Goal: Task Accomplishment & Management: Use online tool/utility

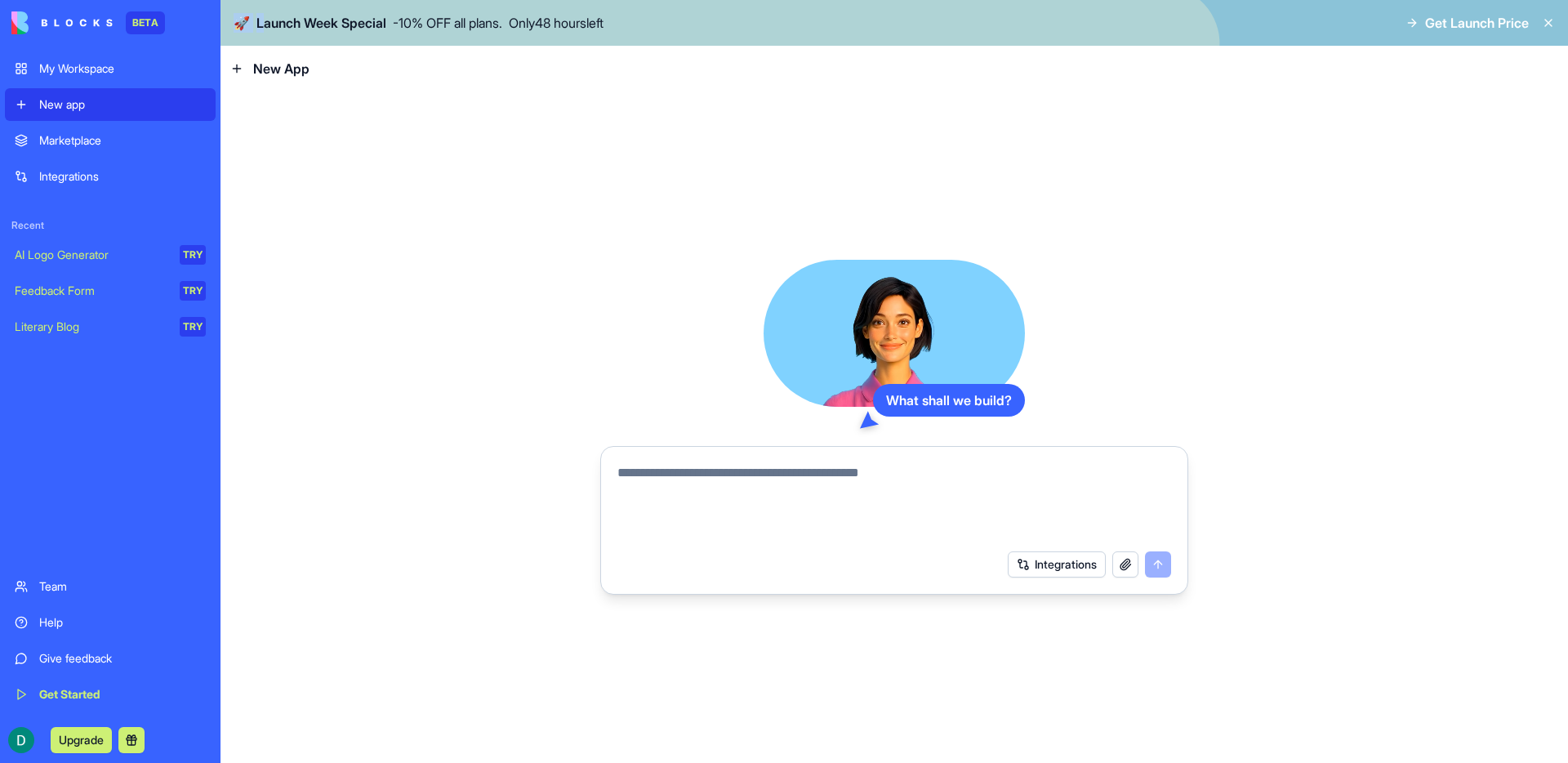
drag, startPoint x: 261, startPoint y: 23, endPoint x: 1096, endPoint y: 25, distance: 835.0
click at [899, 26] on div "🚀 Launch Week Special - 10 % OFF all plans. Only 48 hours left Get Launch Price" at bounding box center [894, 23] width 1347 height 46
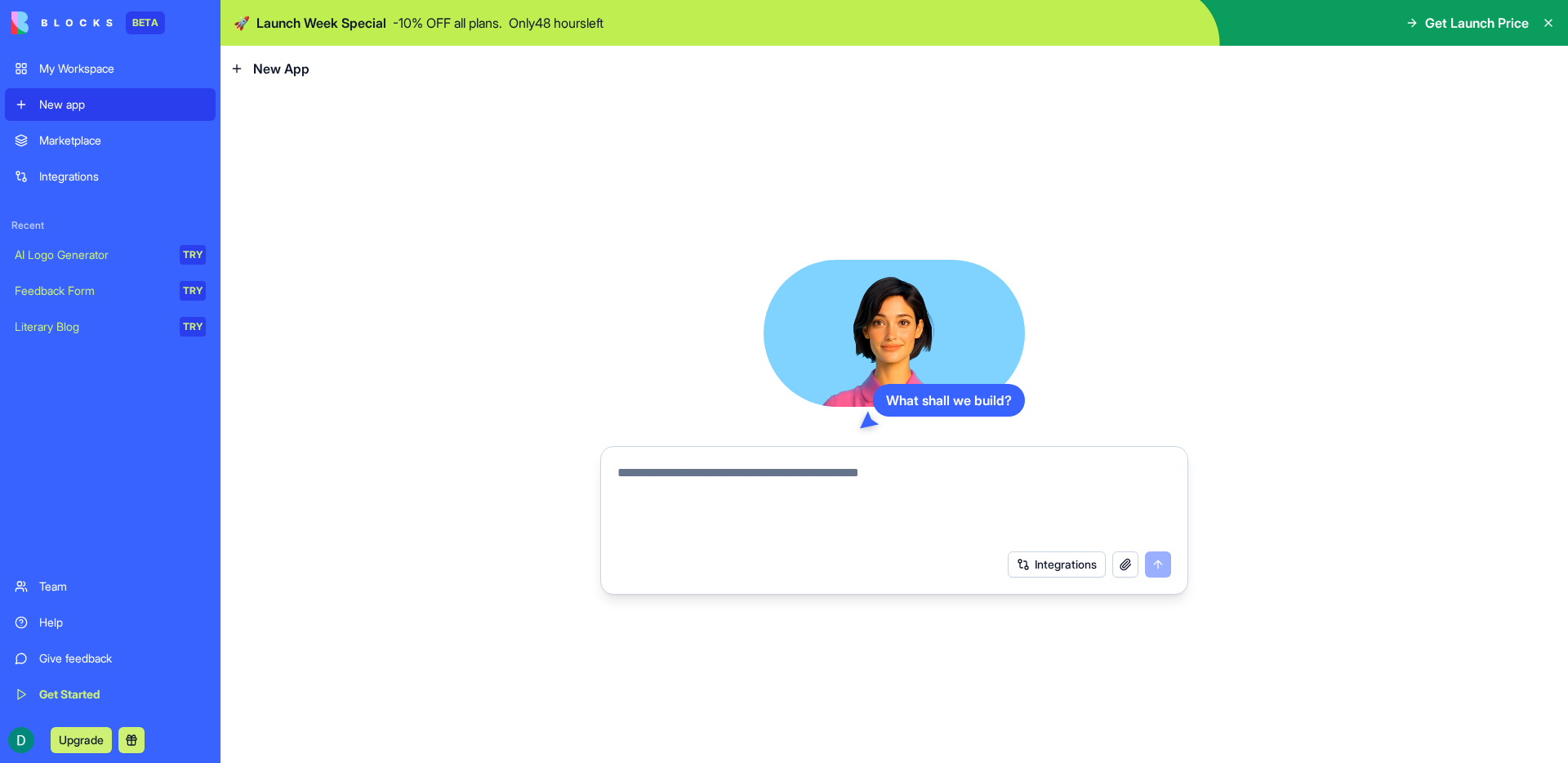
click at [1550, 20] on icon at bounding box center [1549, 23] width 7 height 7
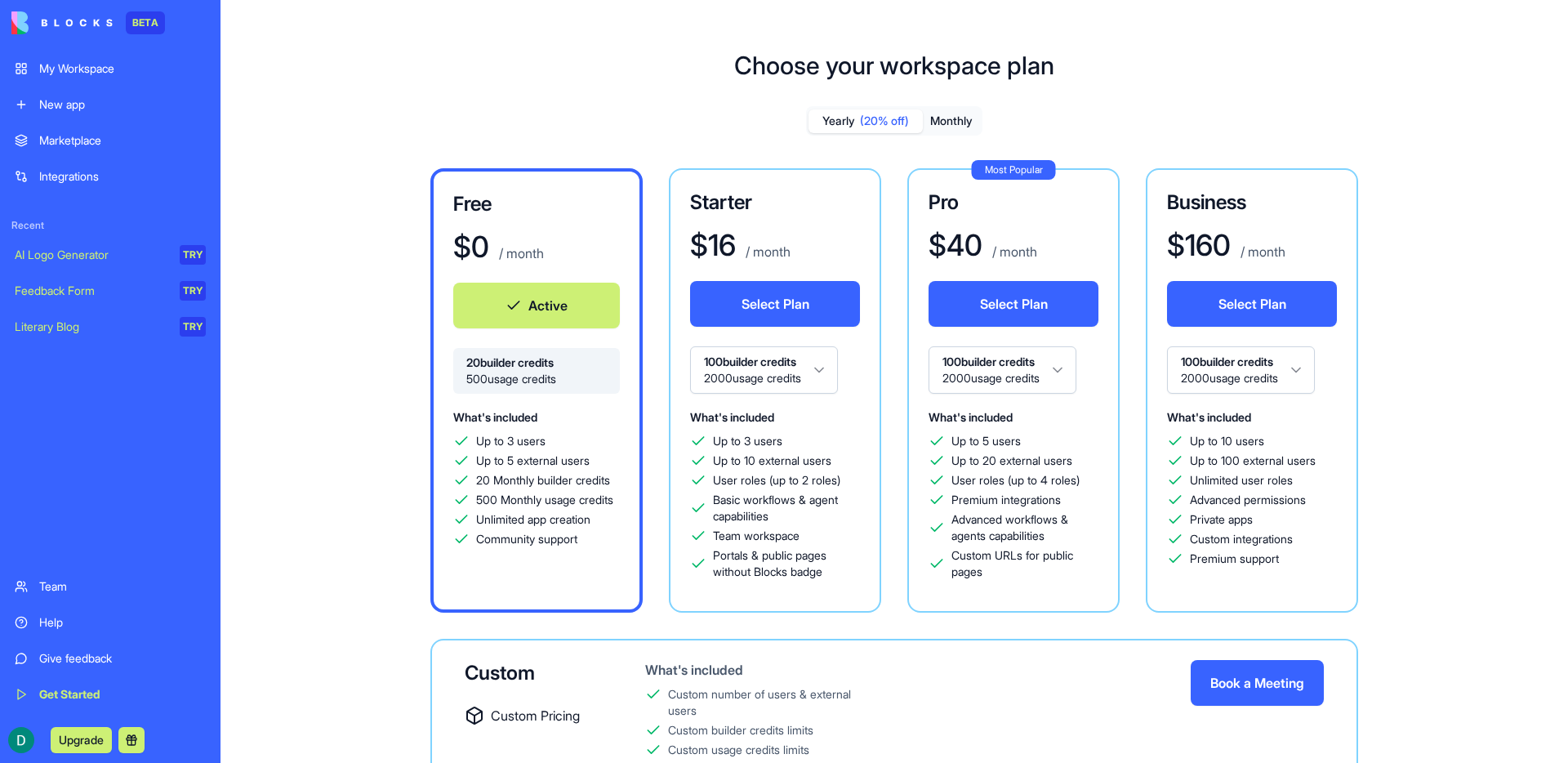
drag, startPoint x: 473, startPoint y: 364, endPoint x: 564, endPoint y: 385, distance: 93.4
click at [564, 385] on div "20 builder credits 500 usage credits" at bounding box center [536, 371] width 166 height 46
click at [564, 385] on span "500 usage credits" at bounding box center [536, 378] width 140 height 17
click at [74, 17] on img at bounding box center [62, 23] width 101 height 23
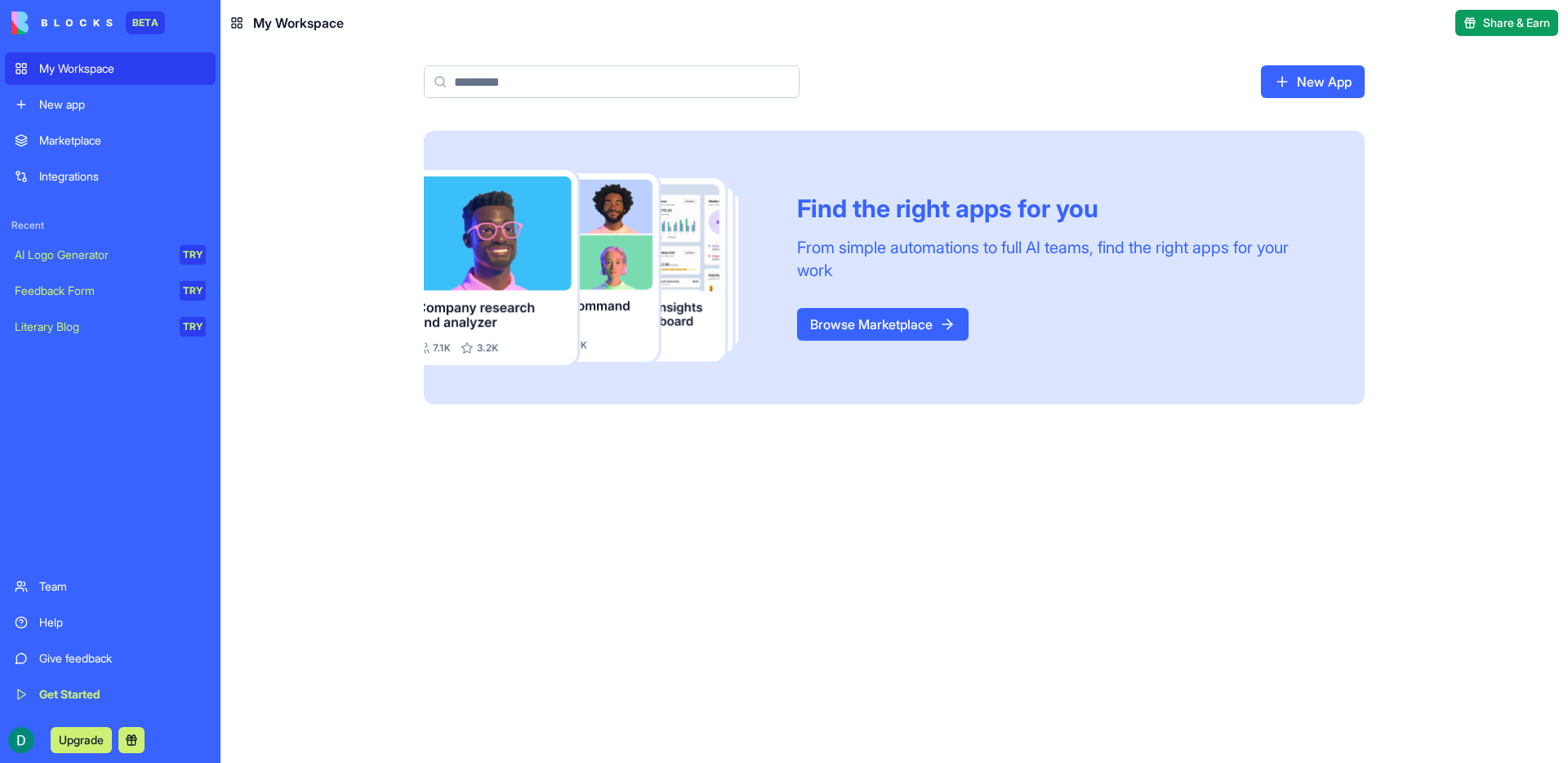
click at [64, 99] on div "New app" at bounding box center [122, 104] width 166 height 17
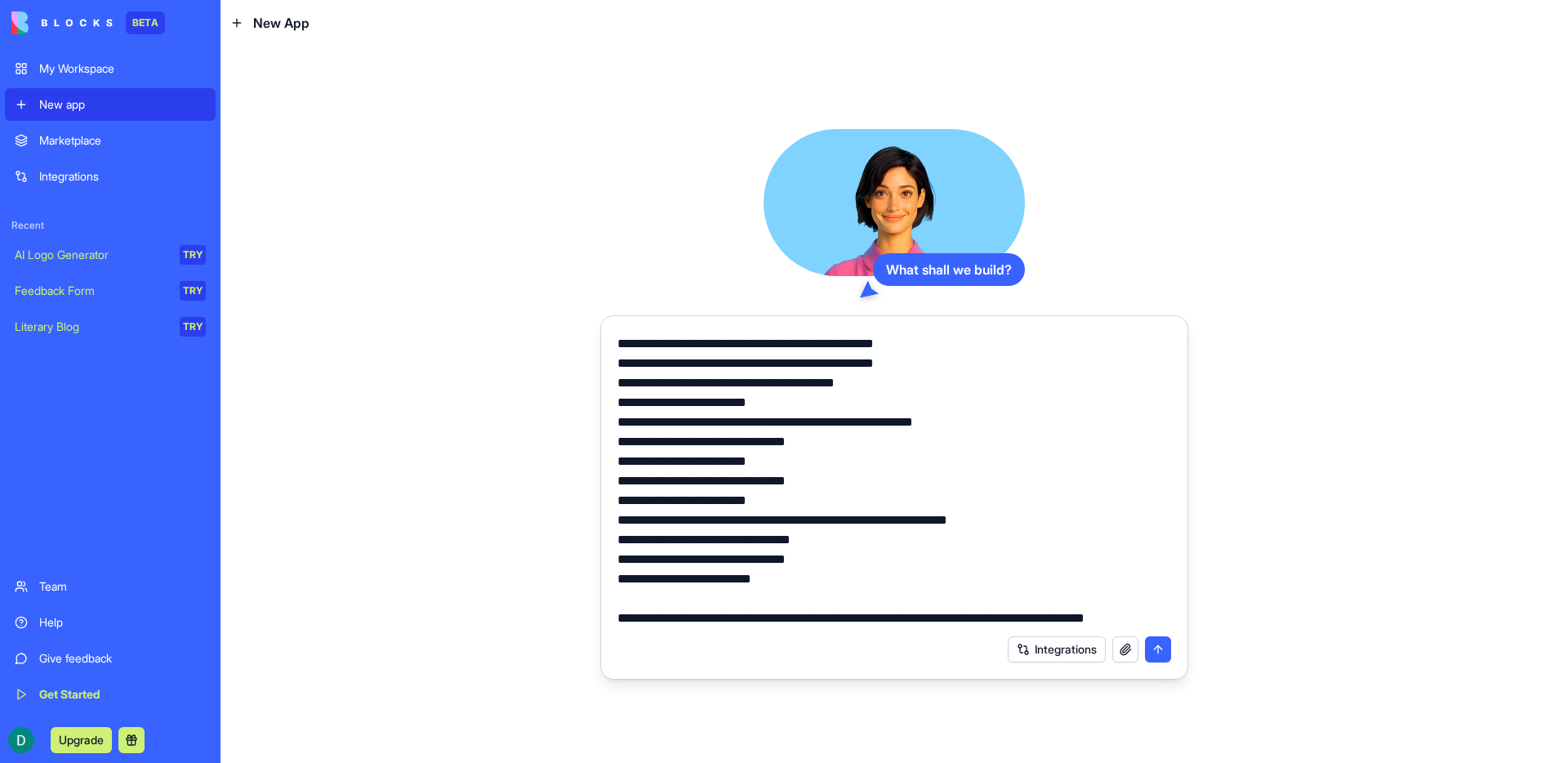
scroll to position [194, 0]
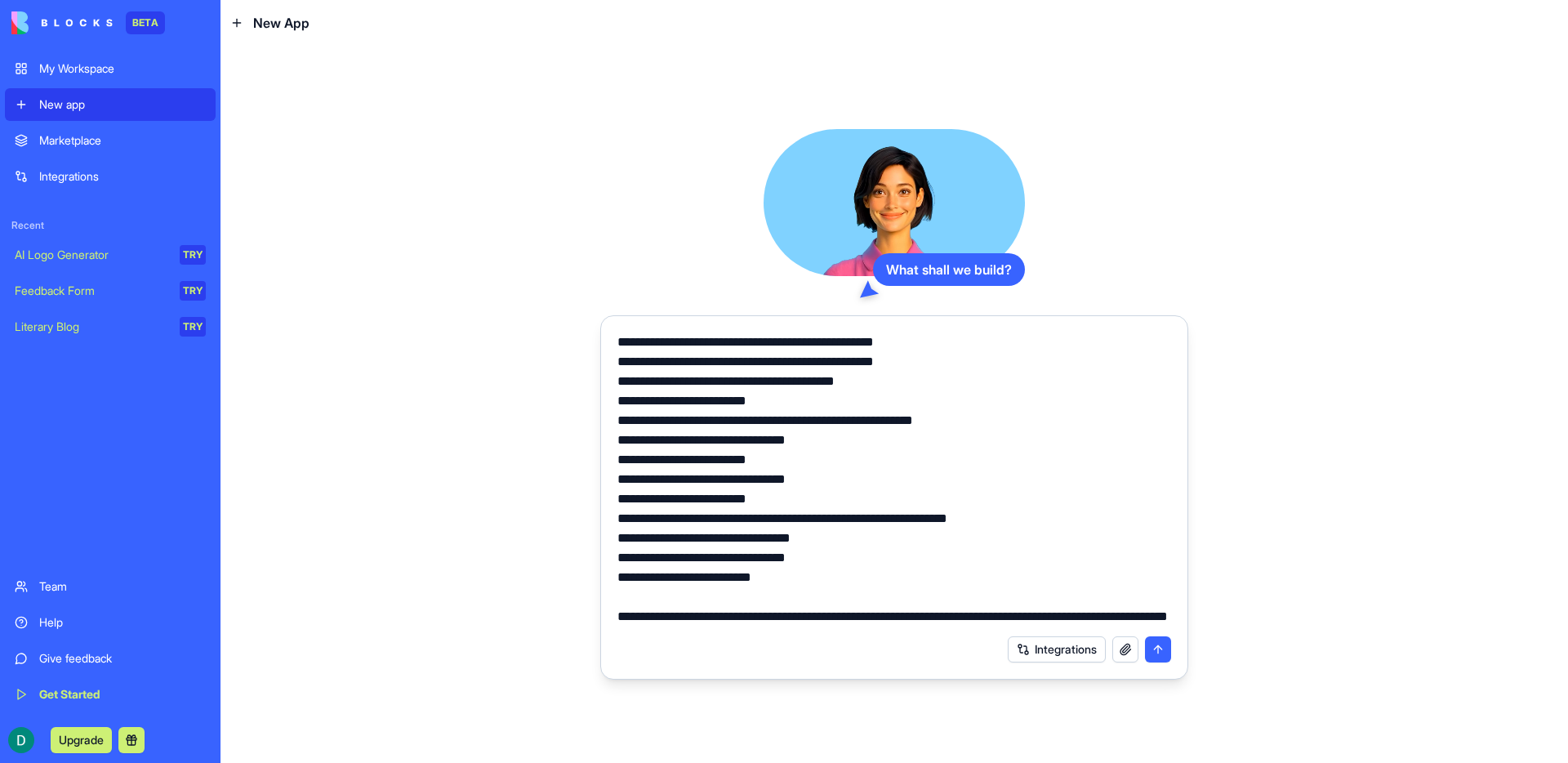
paste textarea "**********"
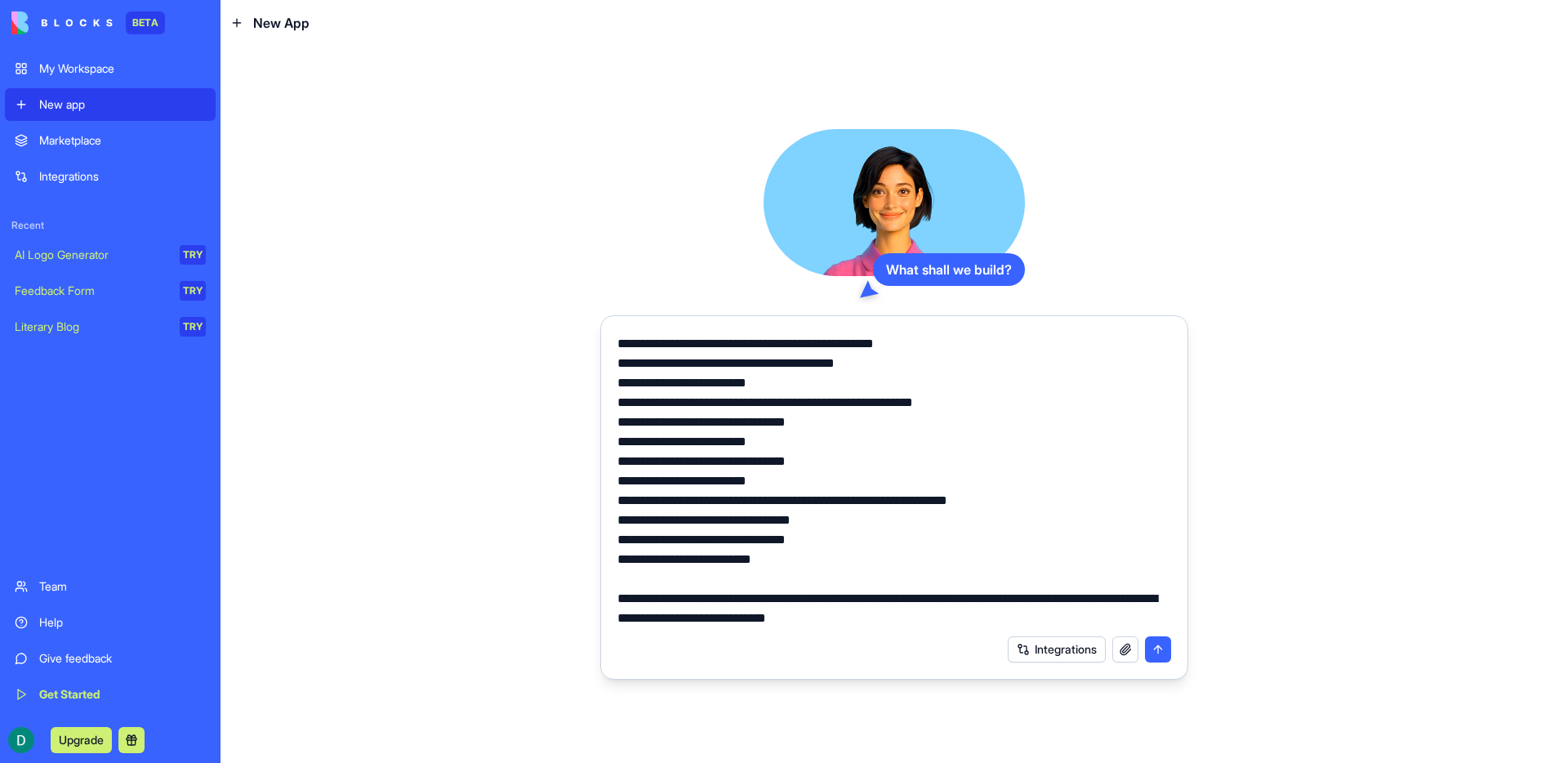
type textarea "**********"
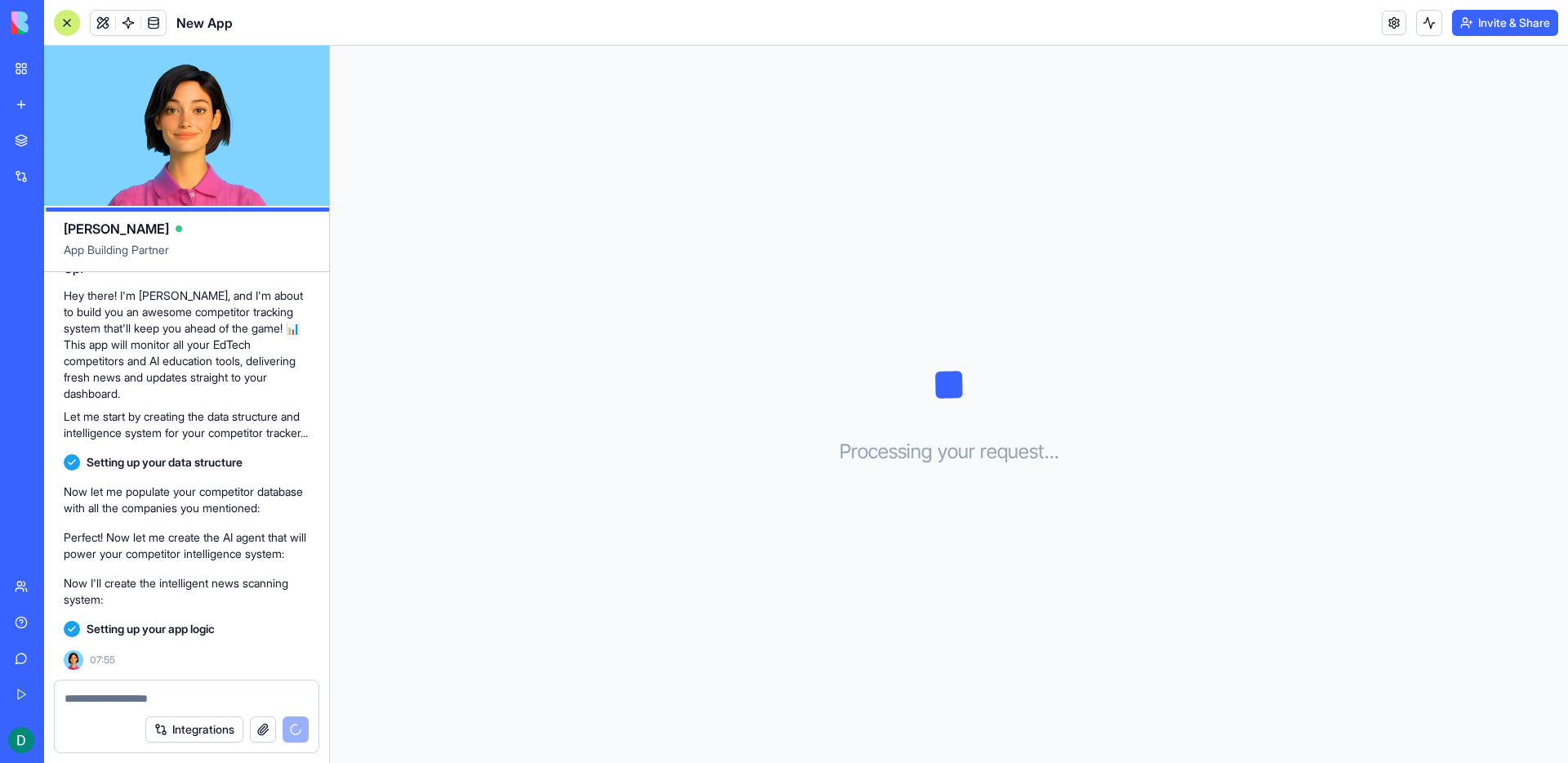
scroll to position [660, 0]
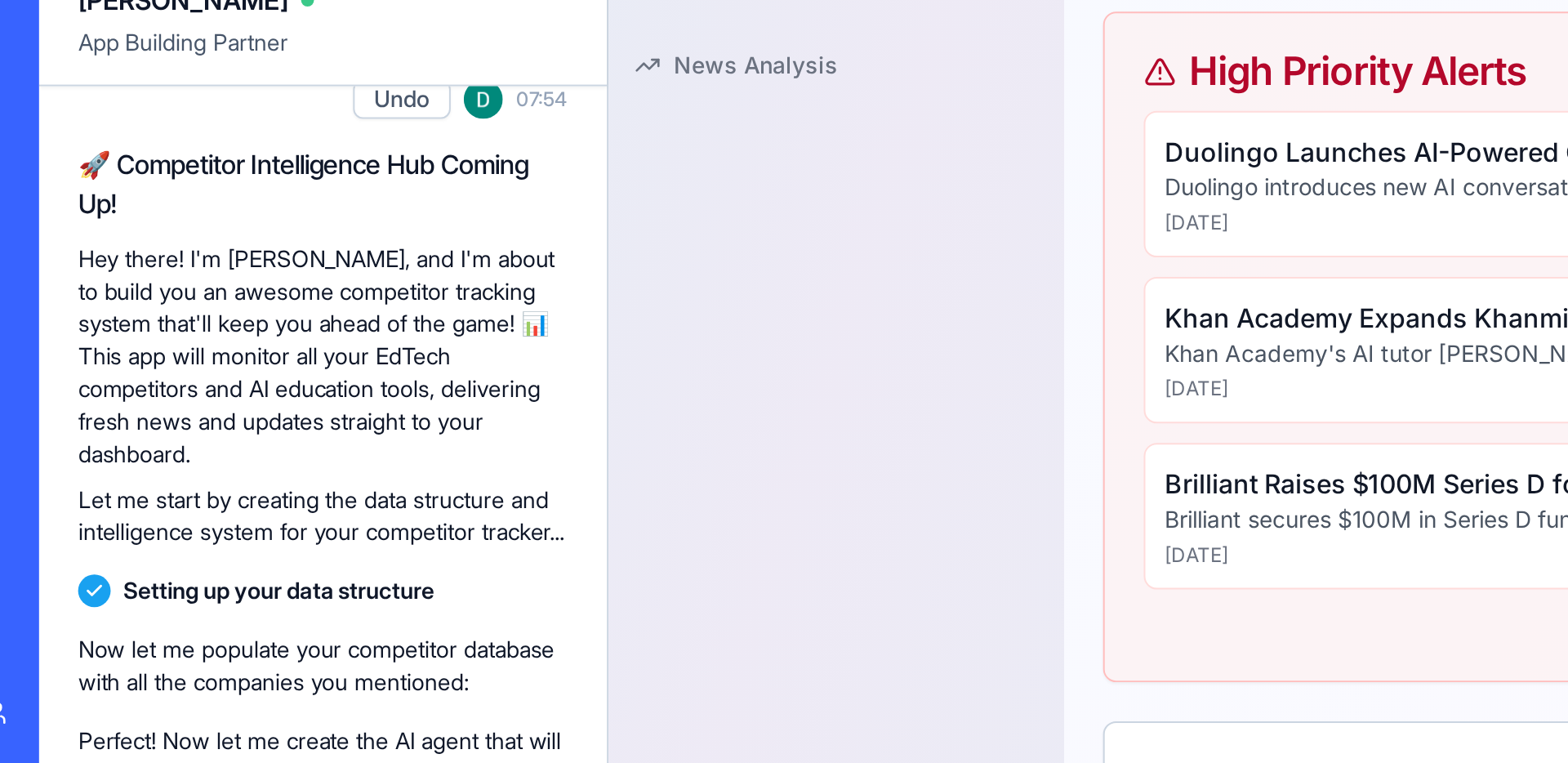
scroll to position [444, 0]
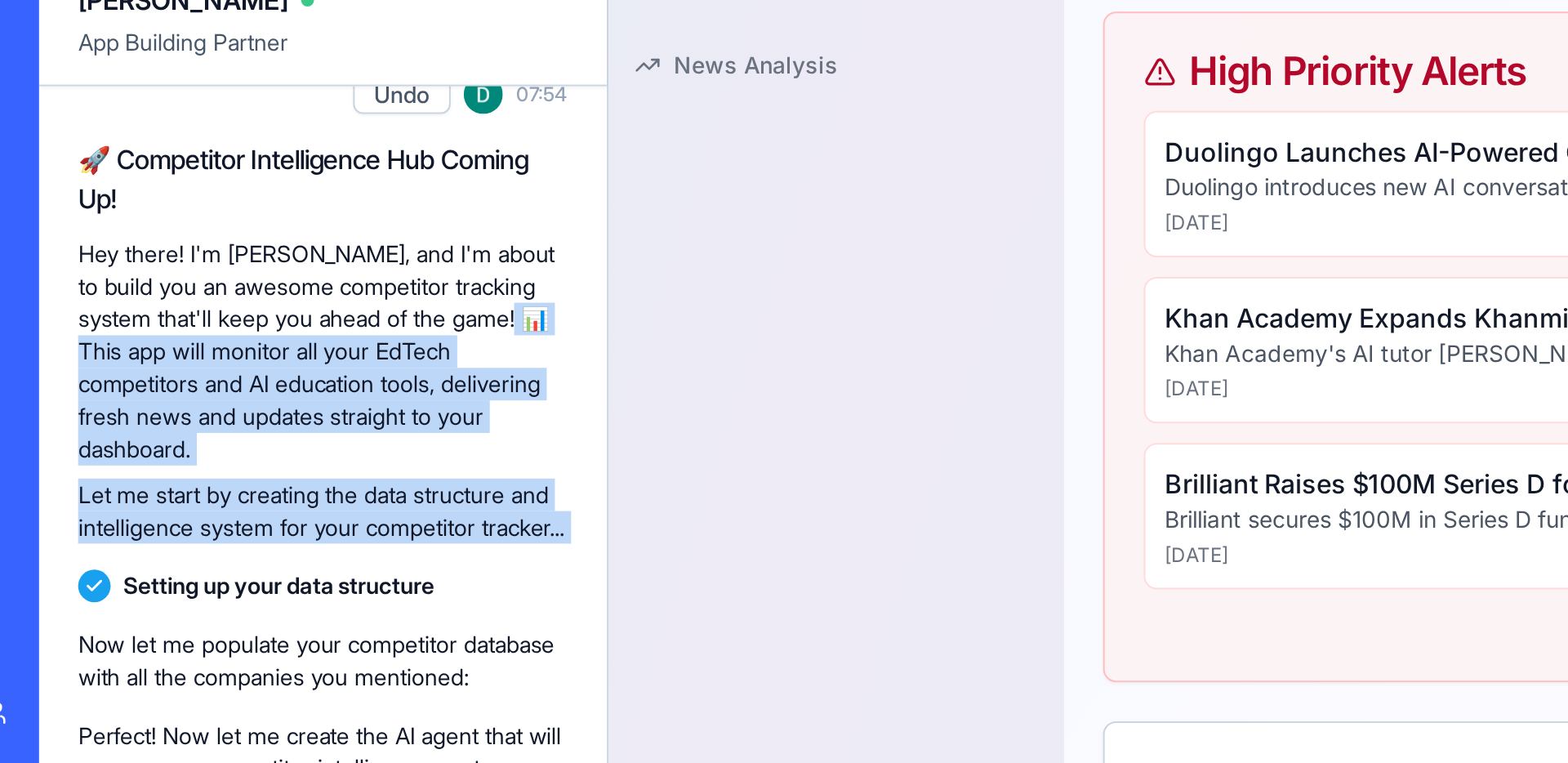
drag, startPoint x: 64, startPoint y: 458, endPoint x: 72, endPoint y: 558, distance: 100.3
click at [72, 558] on div "i wanna create a competitors trackers news so i can know first have of any news…" at bounding box center [187, 641] width 285 height 1626
click at [99, 501] on p "Let me start by creating the data structure and intelligence system for your co…" at bounding box center [186, 485] width 245 height 33
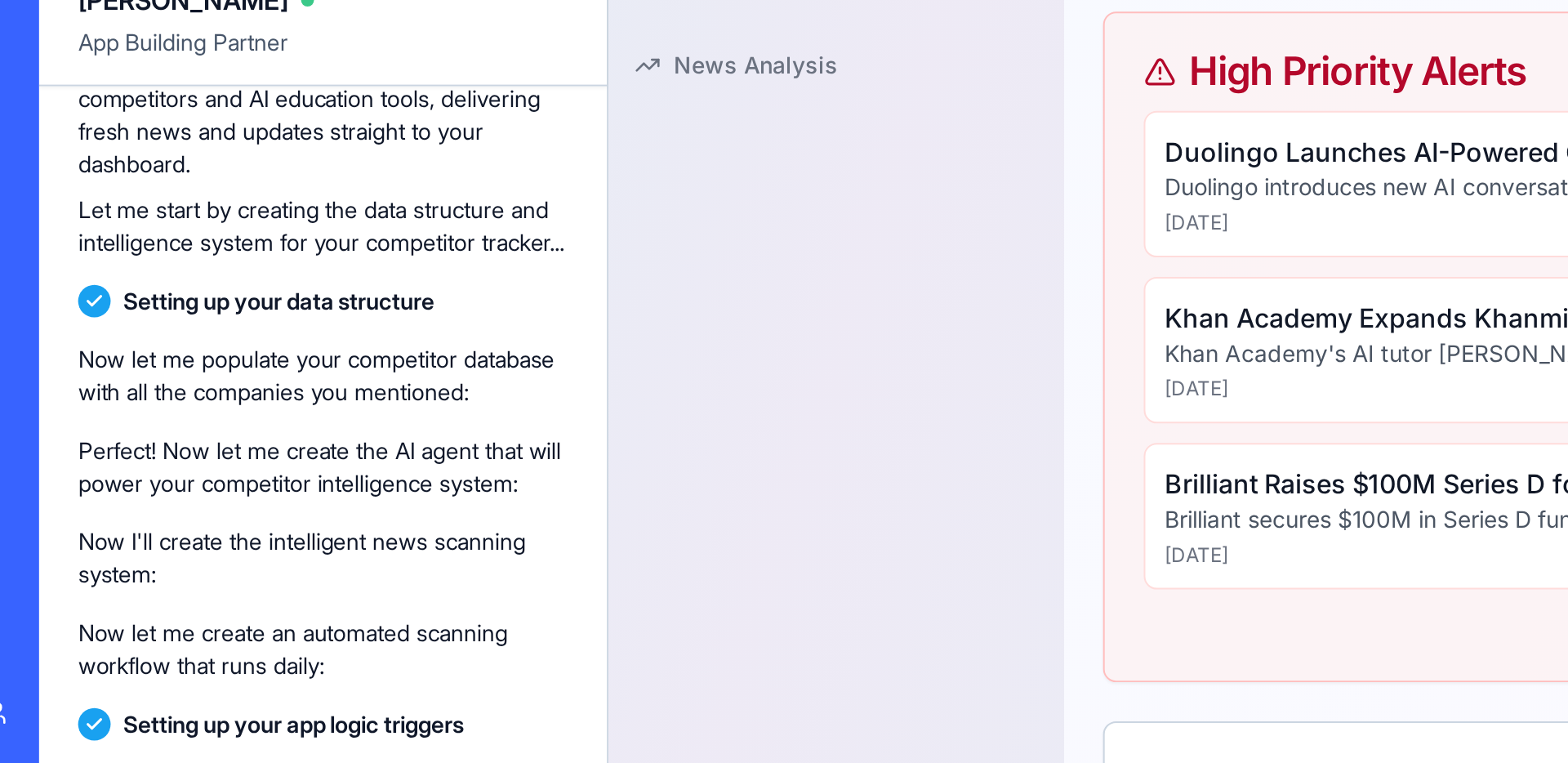
scroll to position [588, 0]
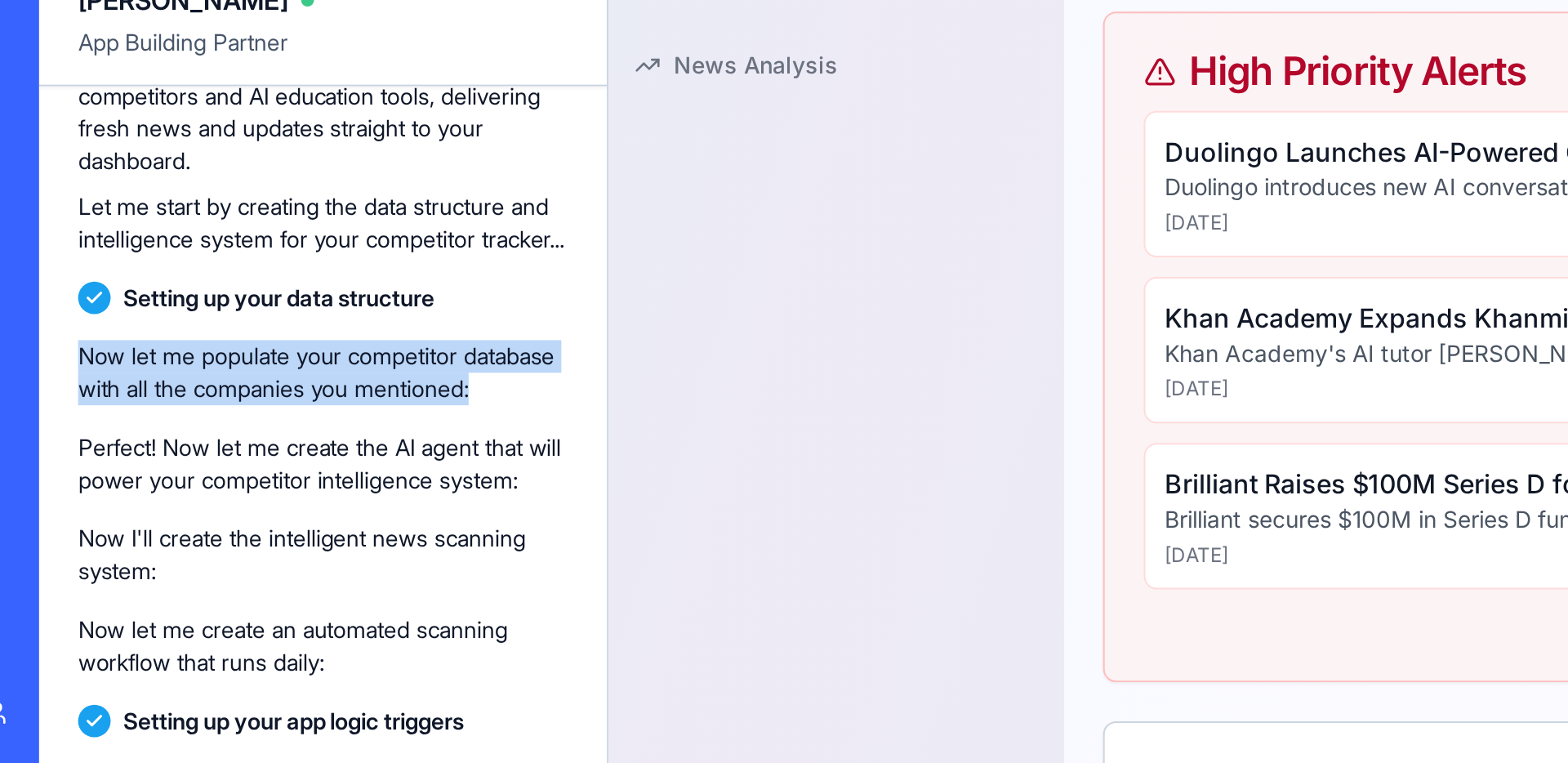
drag, startPoint x: 69, startPoint y: 448, endPoint x: 159, endPoint y: 491, distance: 99.7
click at [159, 432] on p "Now let me populate your competitor database with all the companies you mention…" at bounding box center [186, 416] width 245 height 33
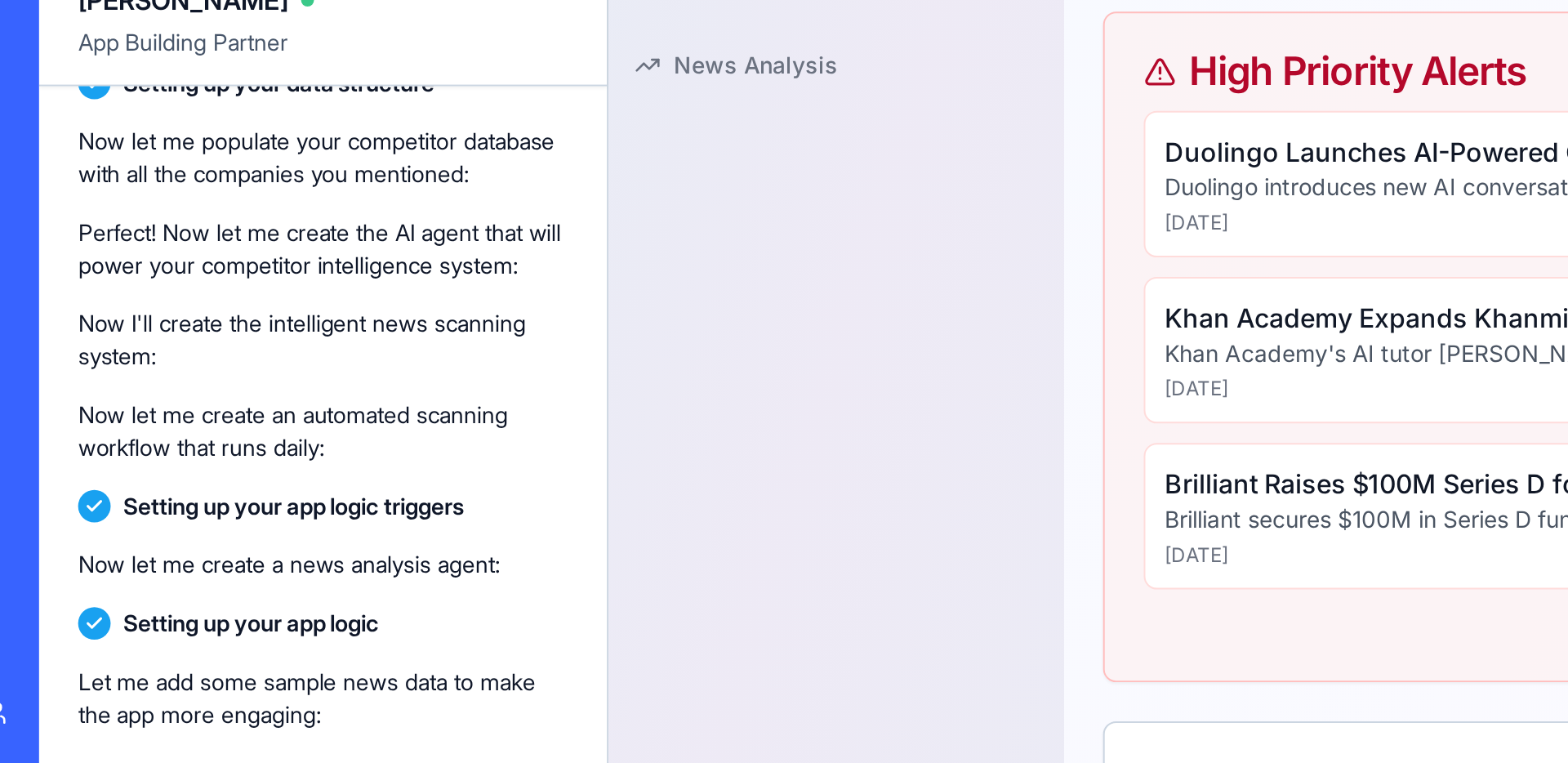
scroll to position [704, 0]
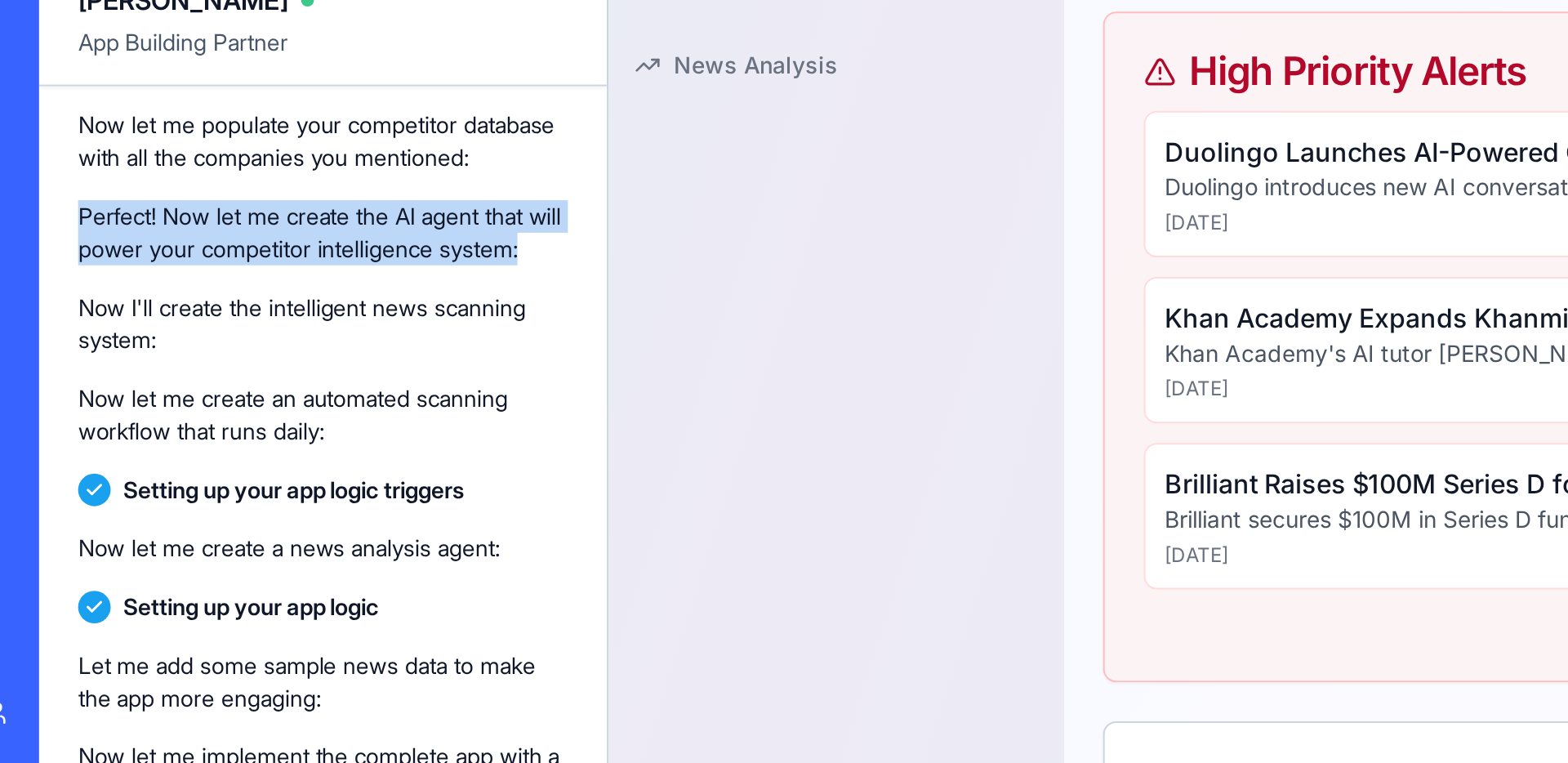
drag, startPoint x: 64, startPoint y: 404, endPoint x: 90, endPoint y: 445, distance: 48.5
click at [90, 368] on div "Perfect! Now let me create the AI agent that will power your competitor intelli…" at bounding box center [186, 345] width 245 height 46
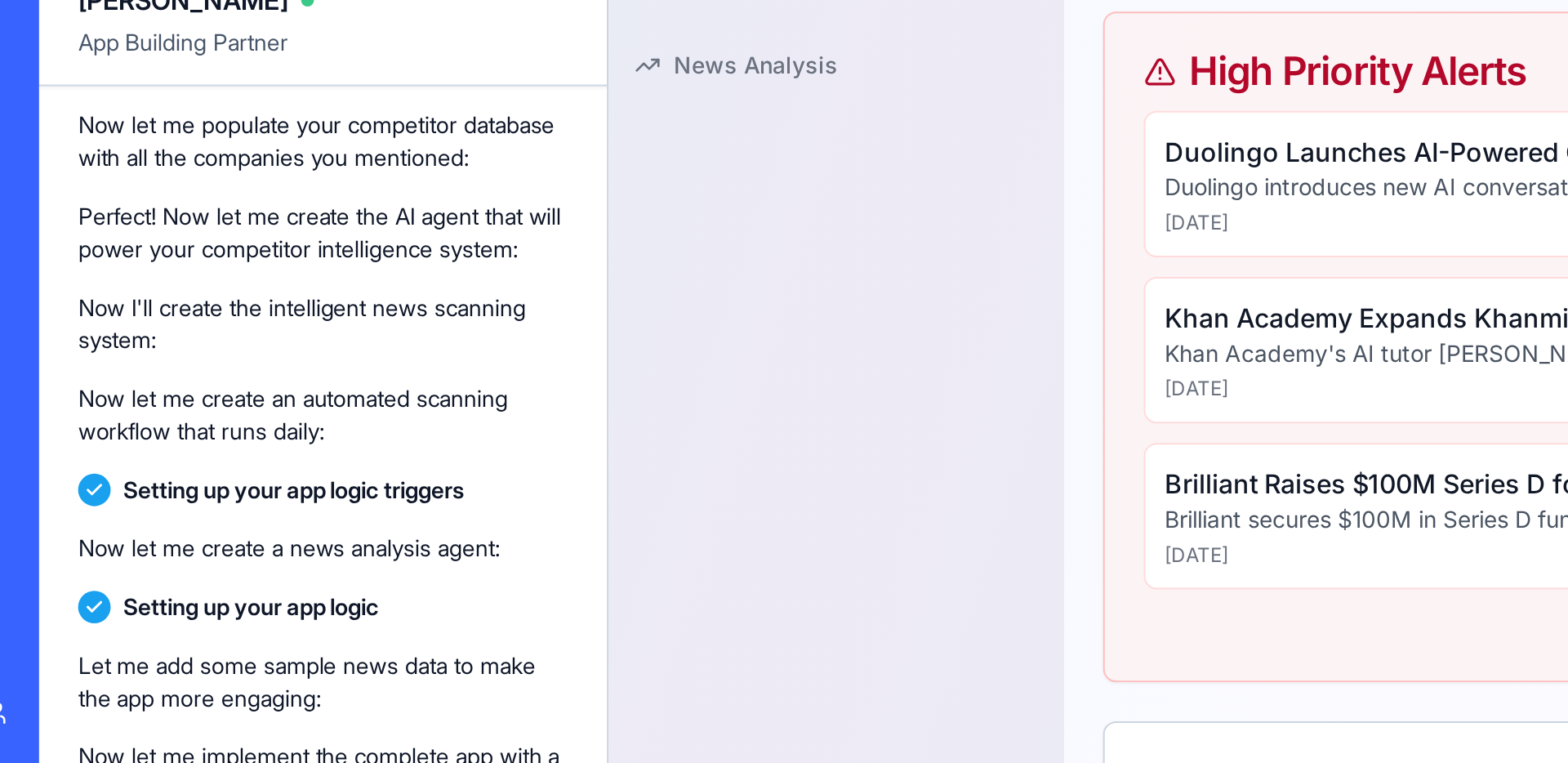
drag, startPoint x: 68, startPoint y: 461, endPoint x: 126, endPoint y: 485, distance: 62.8
click at [126, 407] on p "Now I'll create the intelligent news scanning system:" at bounding box center [186, 392] width 245 height 33
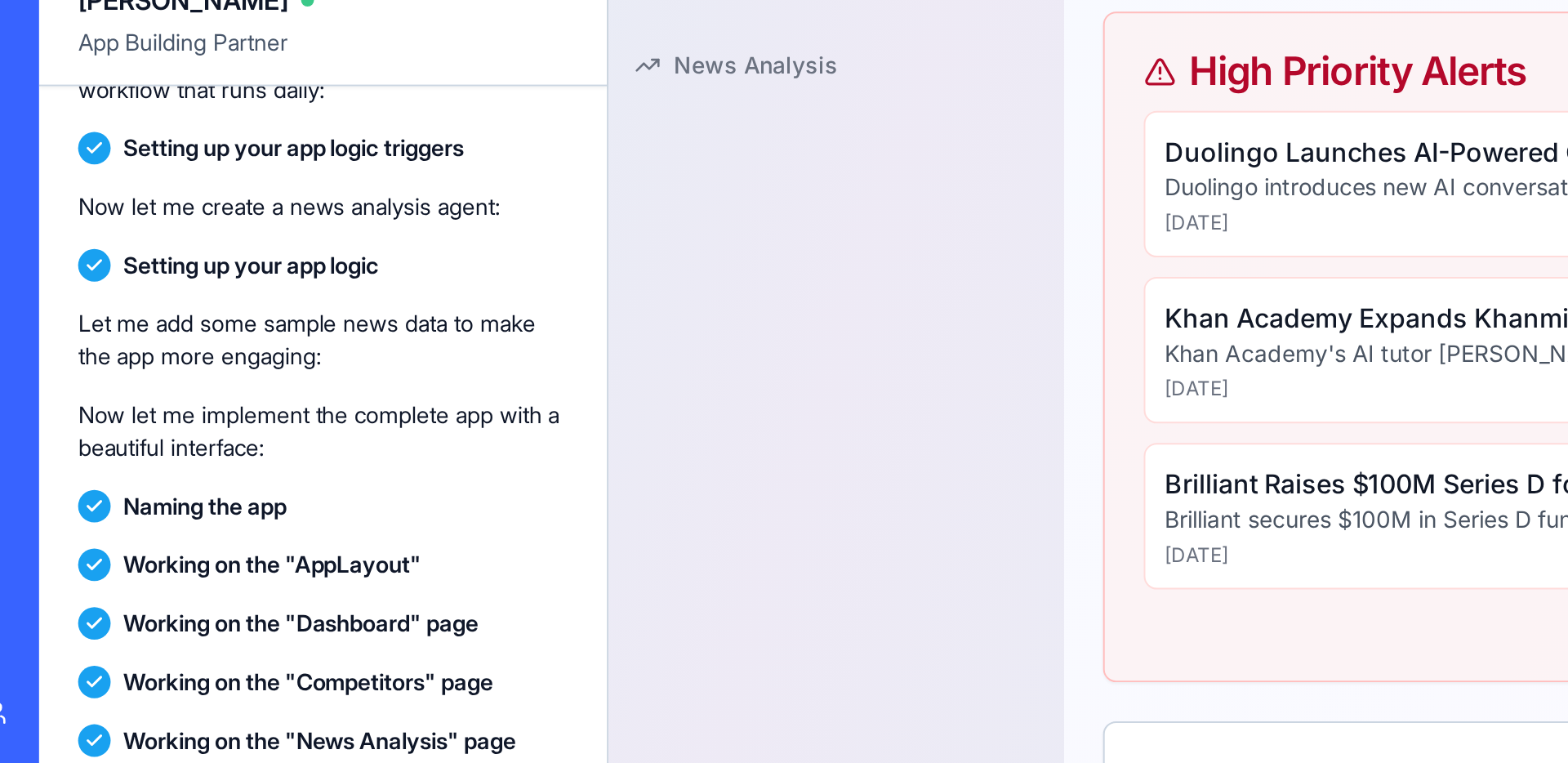
scroll to position [876, 0]
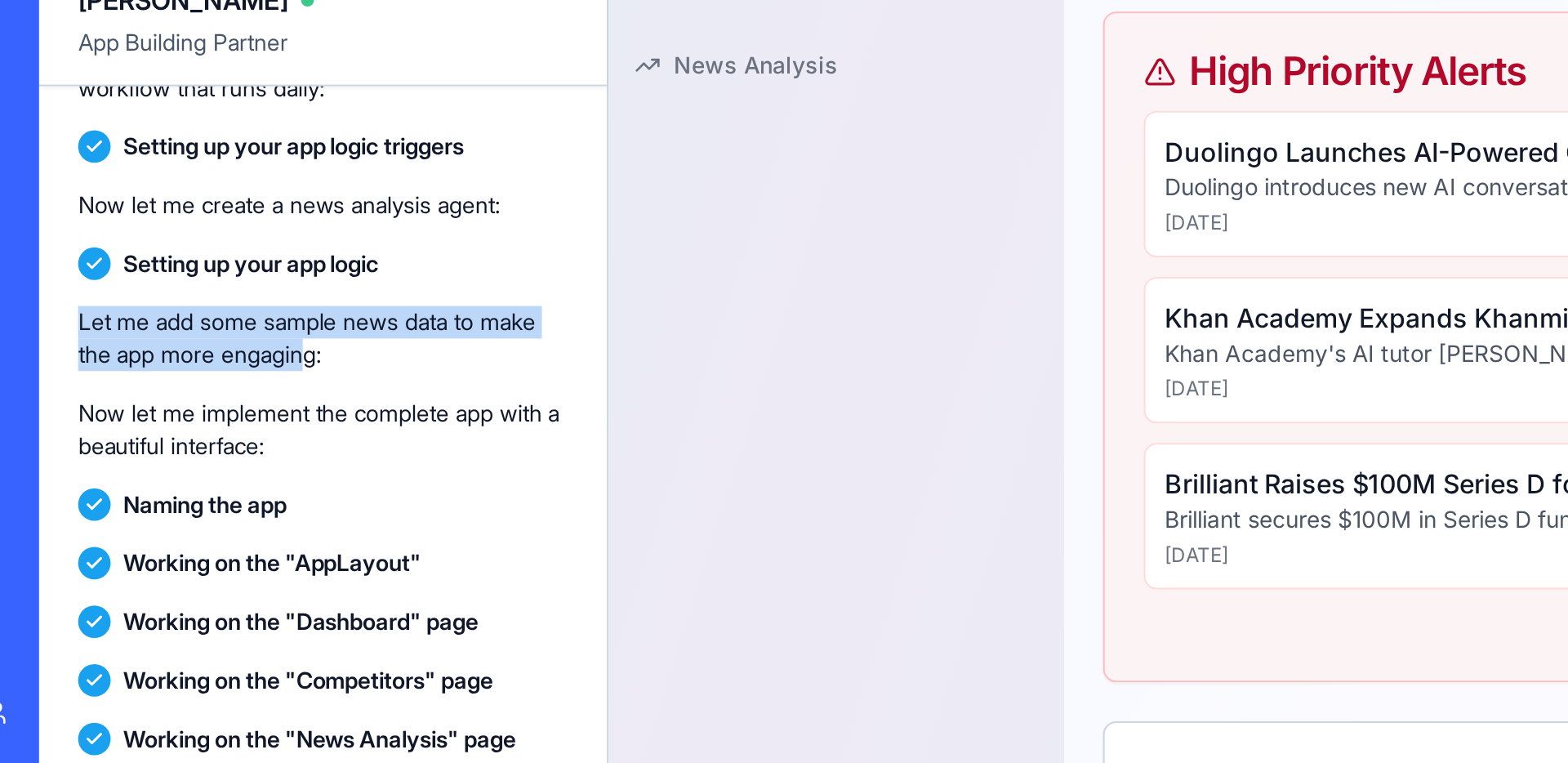
drag, startPoint x: 64, startPoint y: 472, endPoint x: 182, endPoint y: 493, distance: 119.9
click at [182, 415] on p "Let me add some sample news data to make the app more engaging:" at bounding box center [186, 398] width 245 height 33
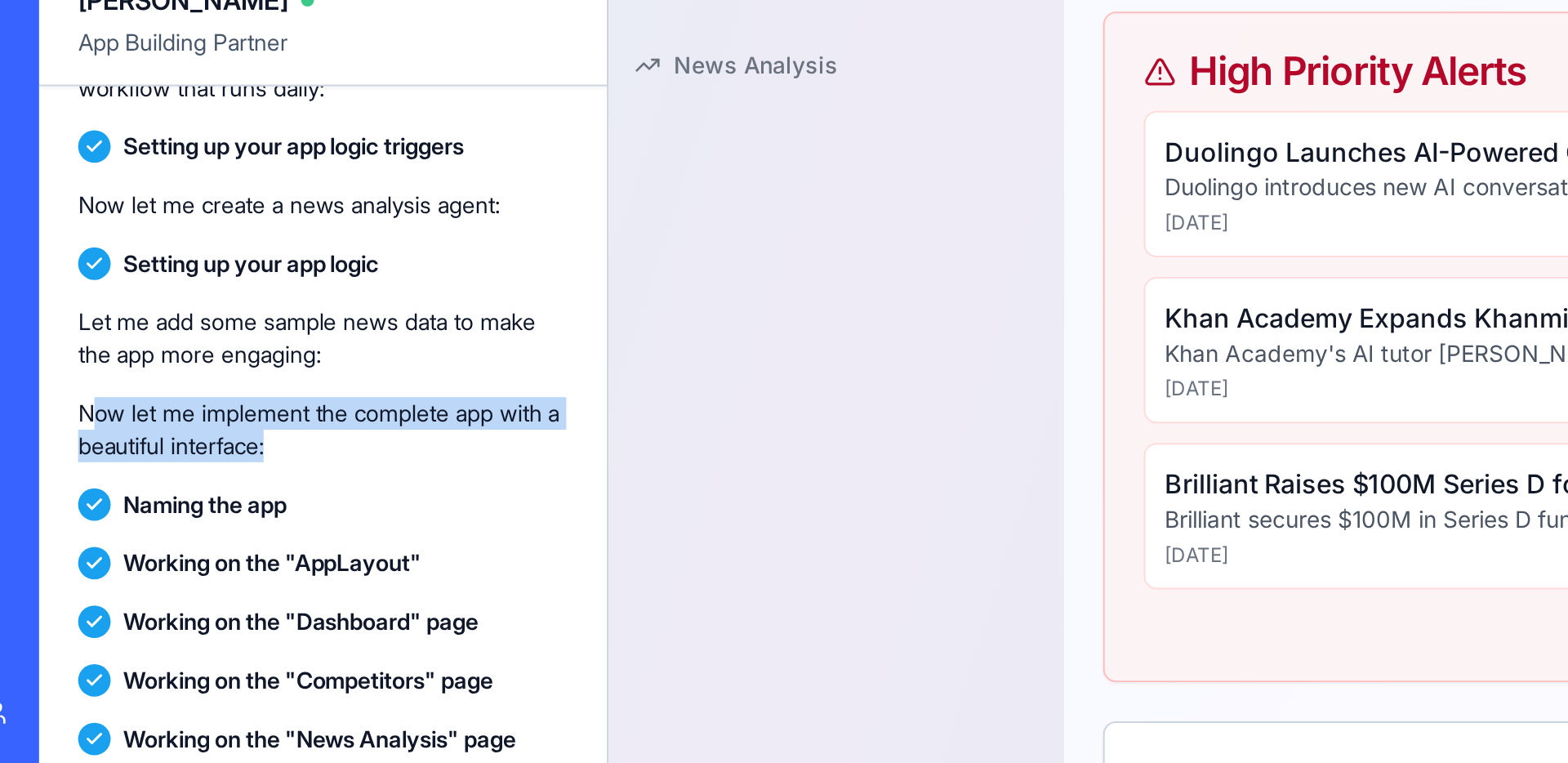
drag, startPoint x: 72, startPoint y: 521, endPoint x: 170, endPoint y: 542, distance: 100.2
click at [170, 467] on div "Now let me implement the complete app with a beautiful interface:" at bounding box center [186, 444] width 245 height 46
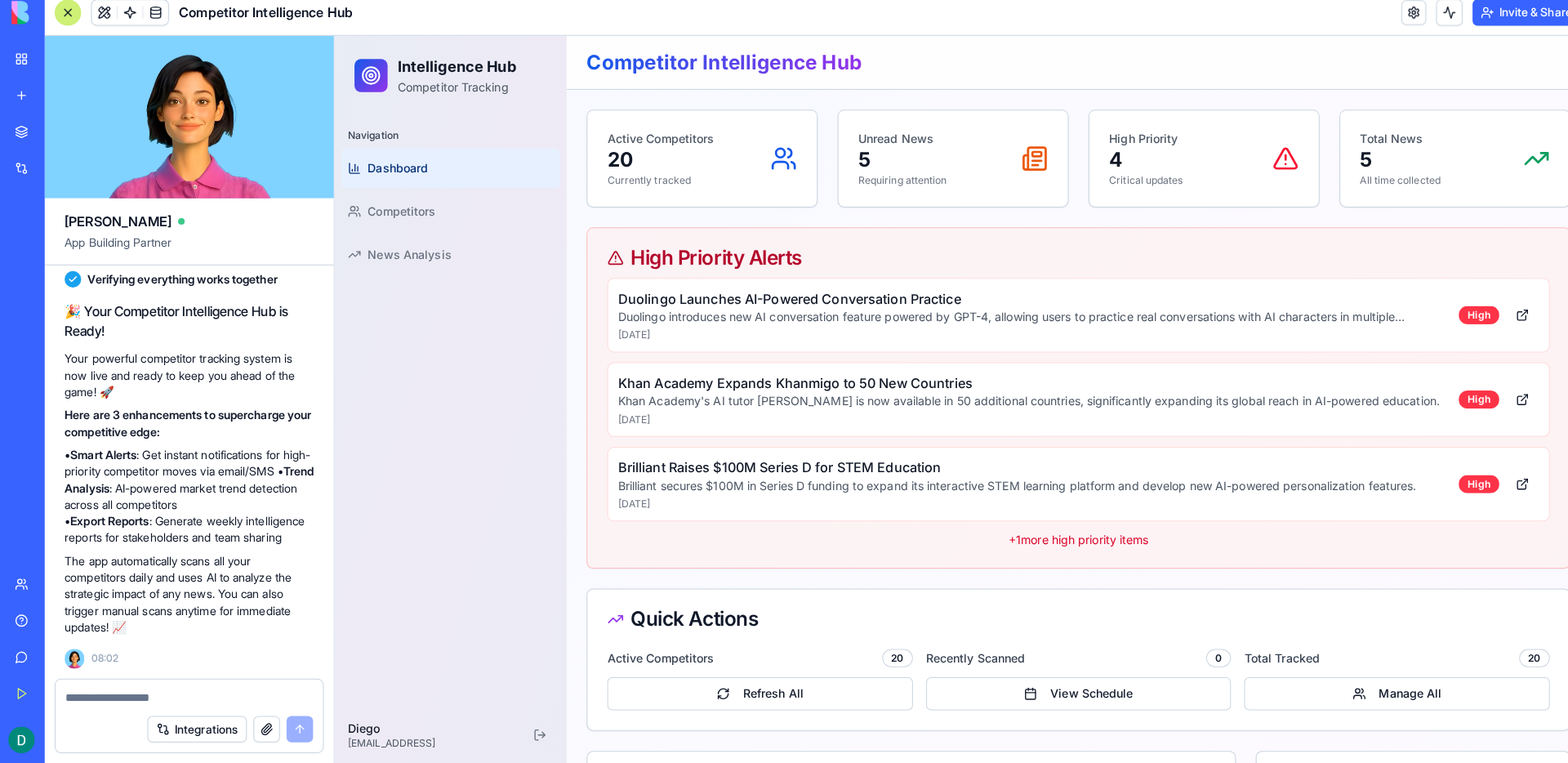
scroll to position [0, 0]
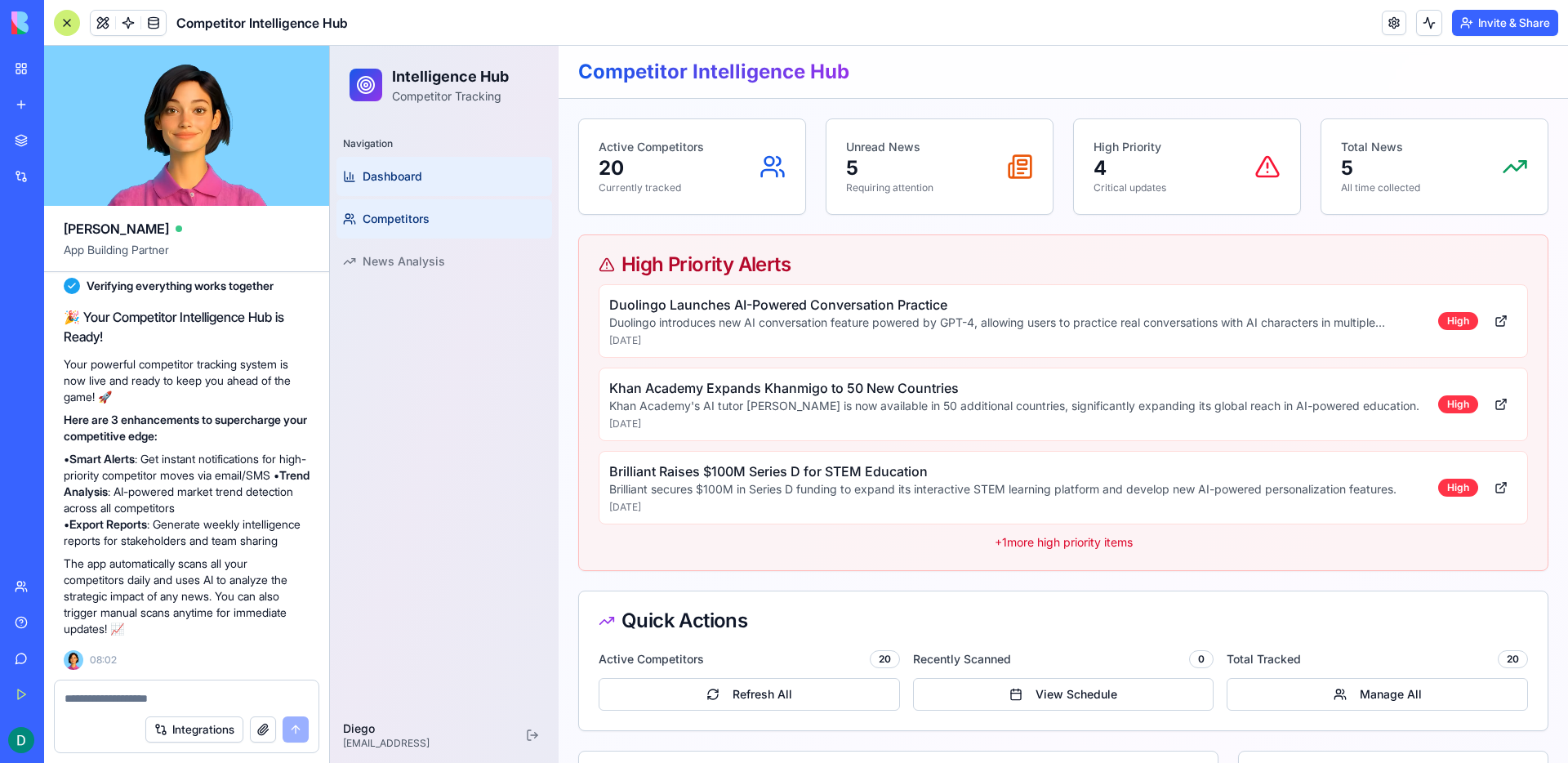
click at [432, 223] on link "Competitors" at bounding box center [445, 218] width 216 height 39
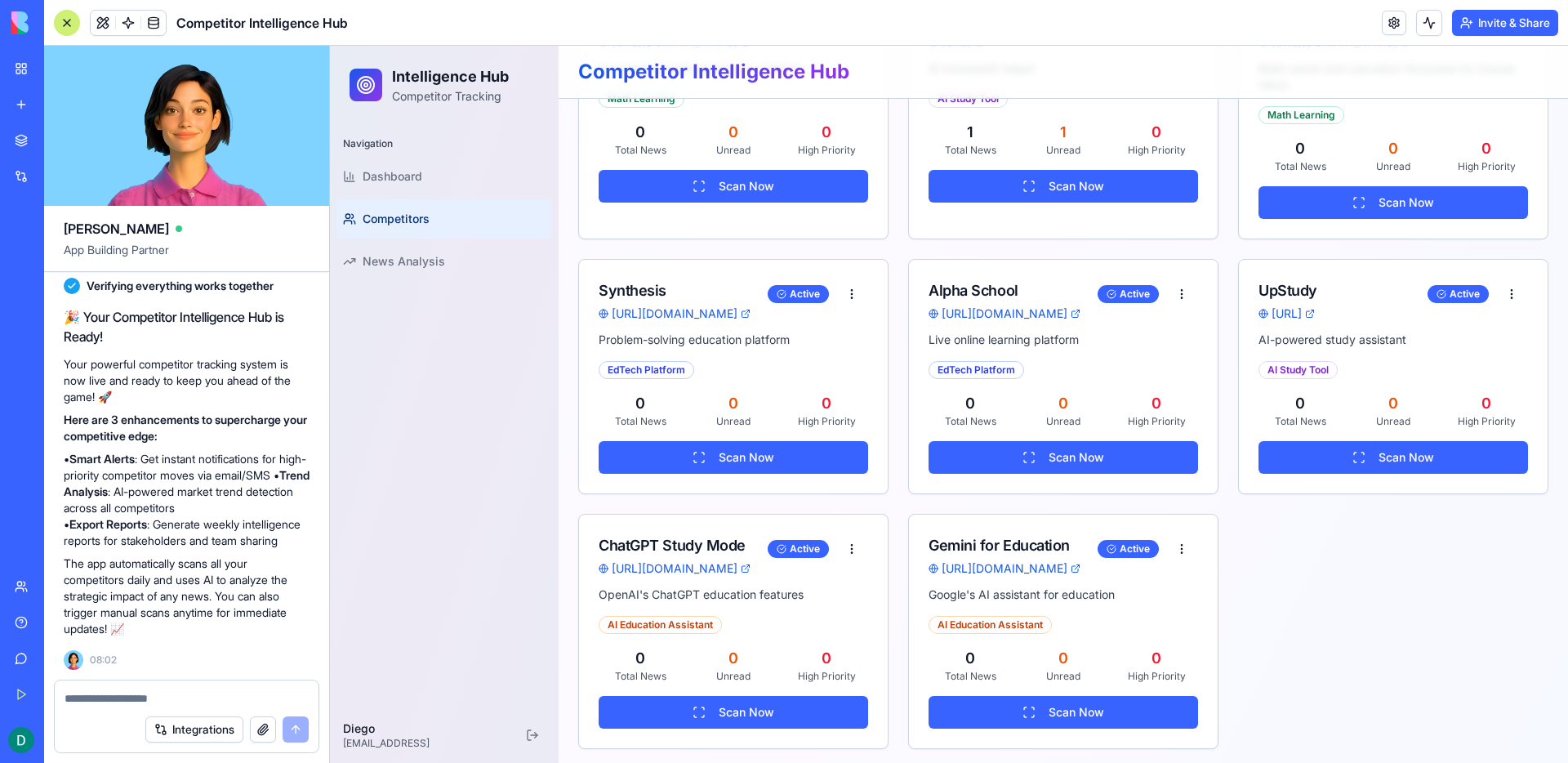
scroll to position [1349, 0]
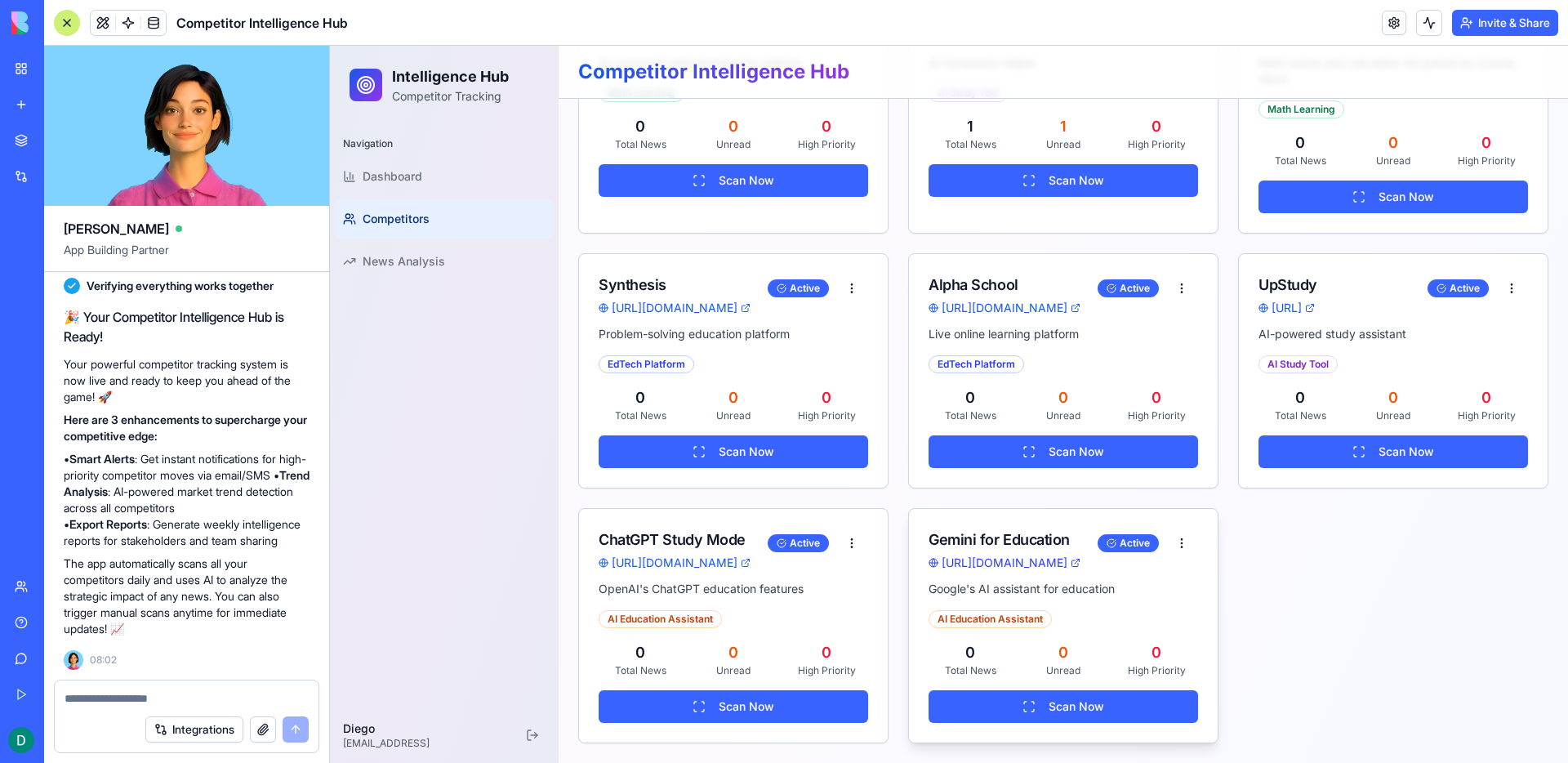
click at [1081, 563] on icon at bounding box center [1075, 562] width 10 height 10
click at [1160, 577] on div "Edit" at bounding box center [1145, 578] width 97 height 26
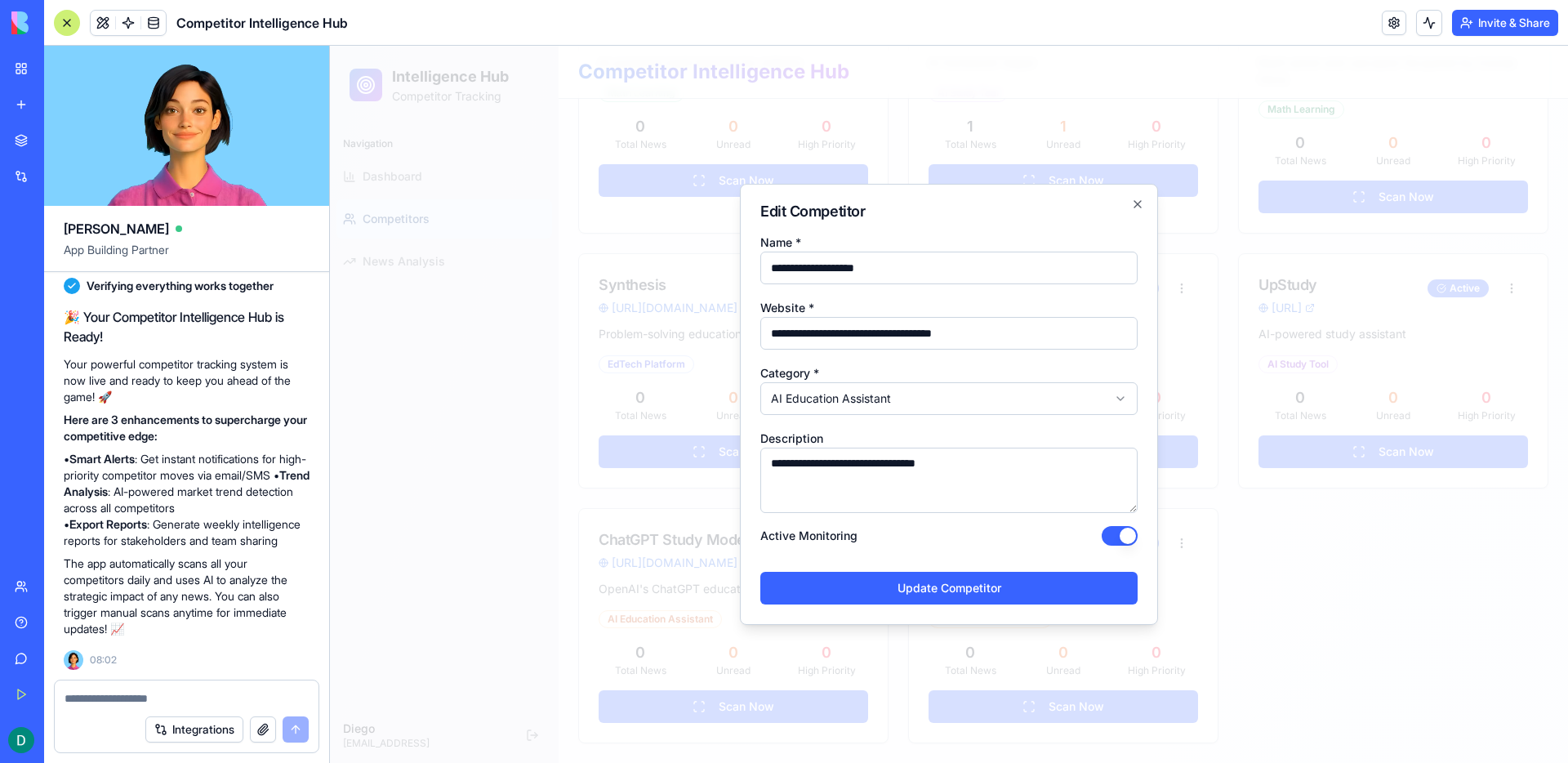
click at [1002, 335] on input "**********" at bounding box center [949, 333] width 378 height 33
paste input "********"
type input "**********"
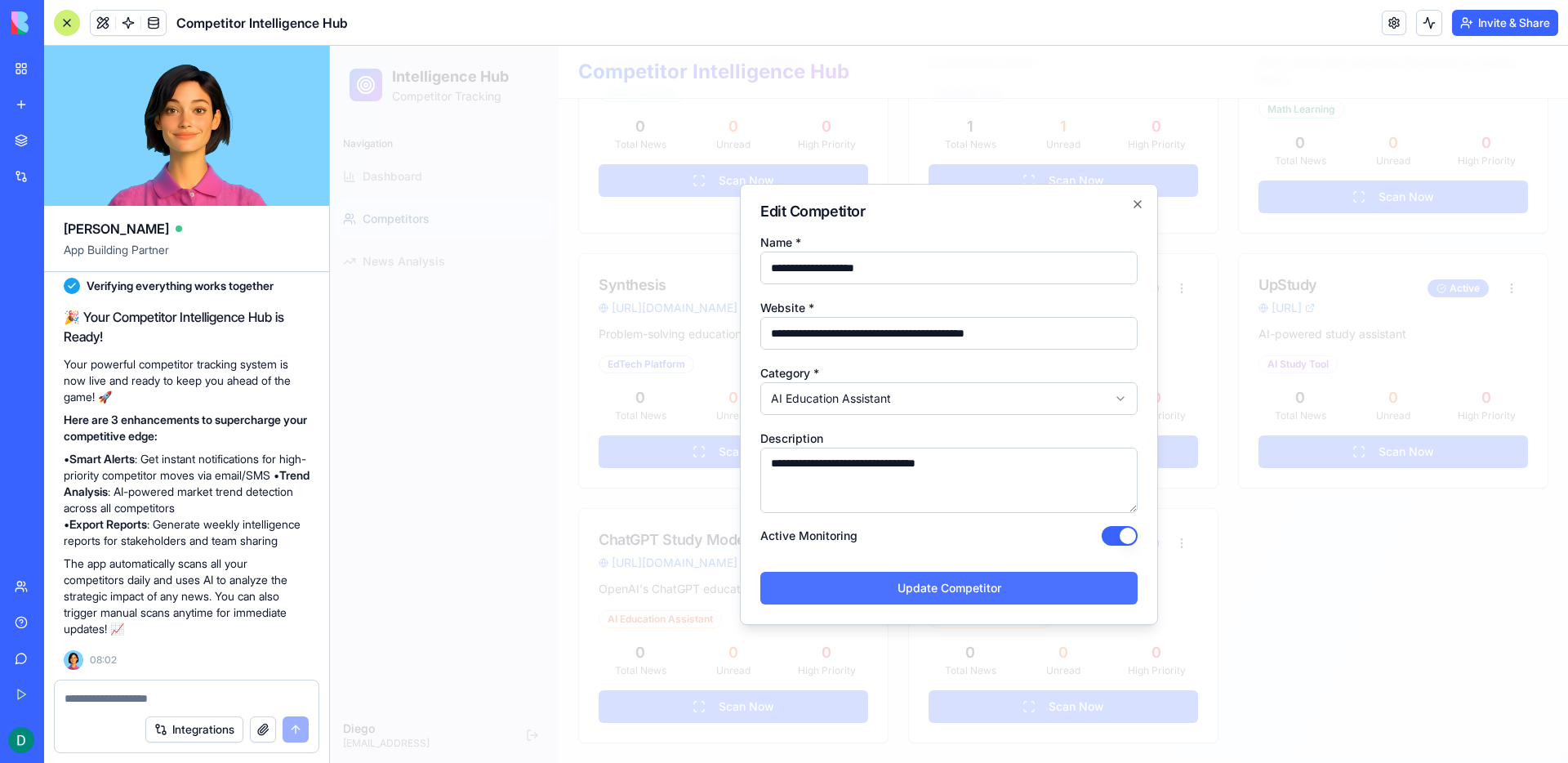
click at [988, 597] on button "Update Competitor" at bounding box center [949, 588] width 378 height 33
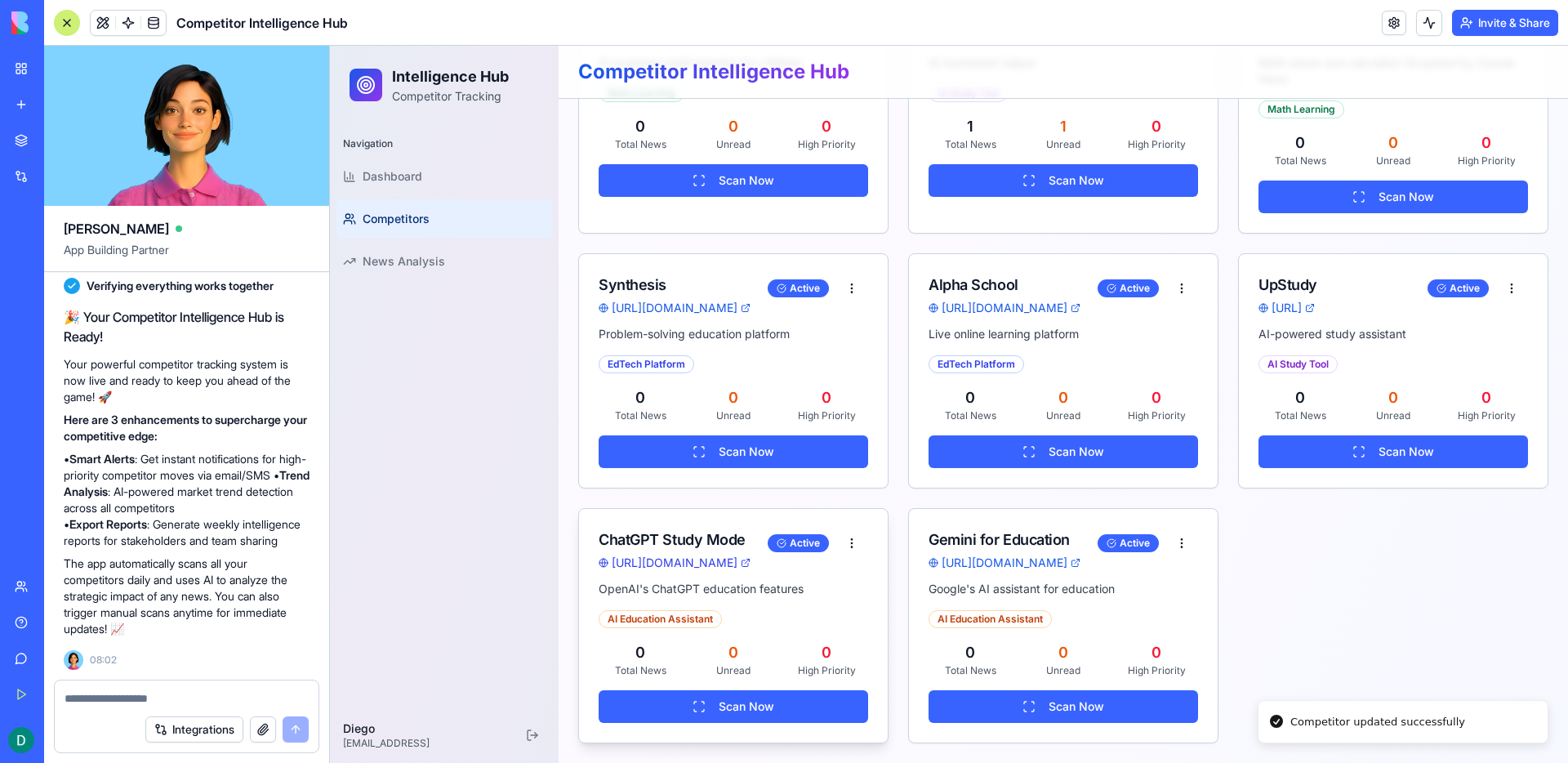
click at [750, 563] on icon at bounding box center [745, 562] width 10 height 10
click at [840, 577] on div "Edit" at bounding box center [815, 578] width 97 height 26
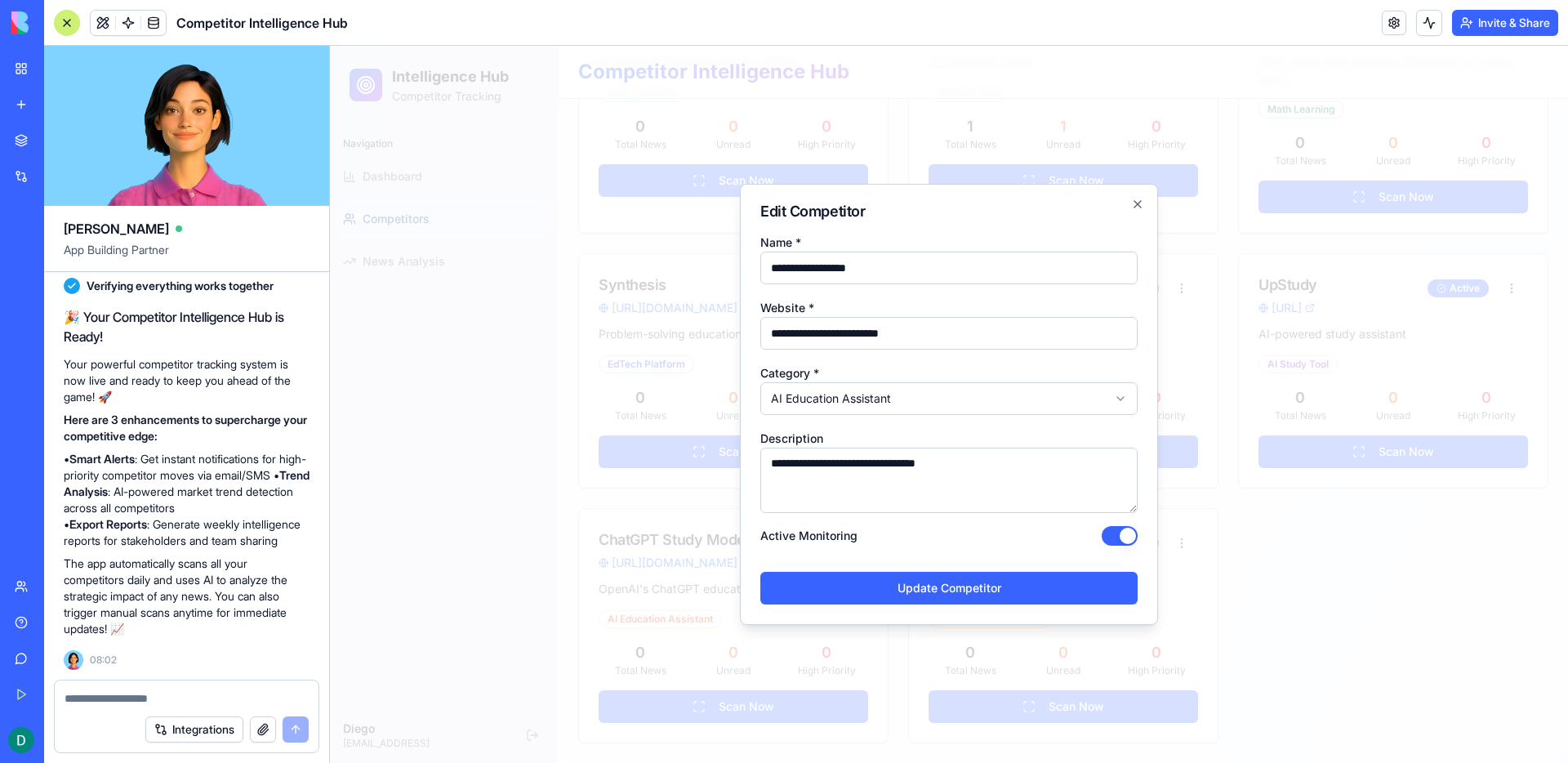
click at [853, 335] on input "**********" at bounding box center [949, 333] width 378 height 33
paste input "**********"
type input "**********"
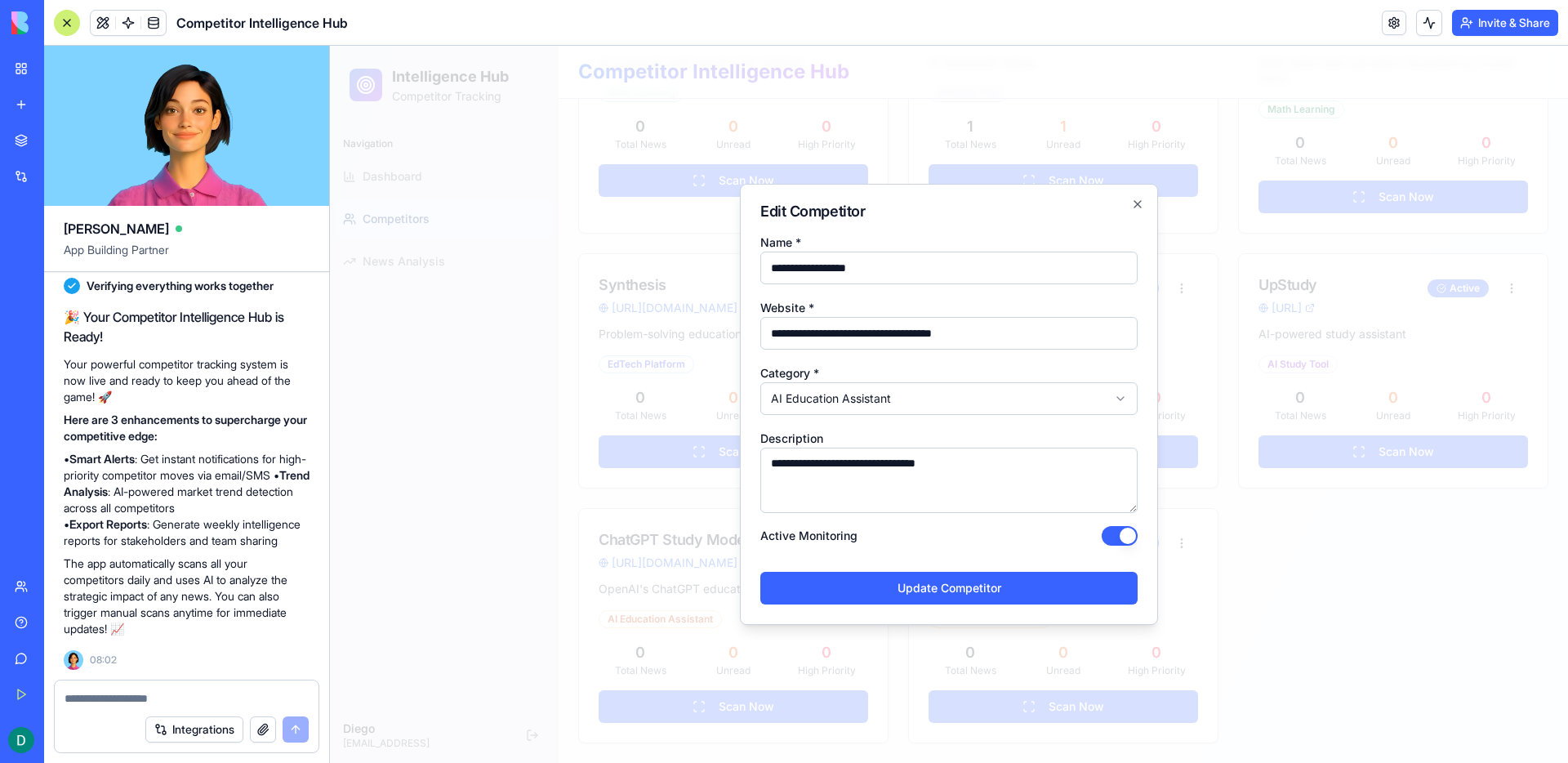
drag, startPoint x: 823, startPoint y: 268, endPoint x: 1023, endPoint y: 268, distance: 200.0
click at [1023, 268] on input "**********" at bounding box center [949, 268] width 378 height 33
type input "**********"
click at [1042, 586] on button "Update Competitor" at bounding box center [949, 588] width 378 height 33
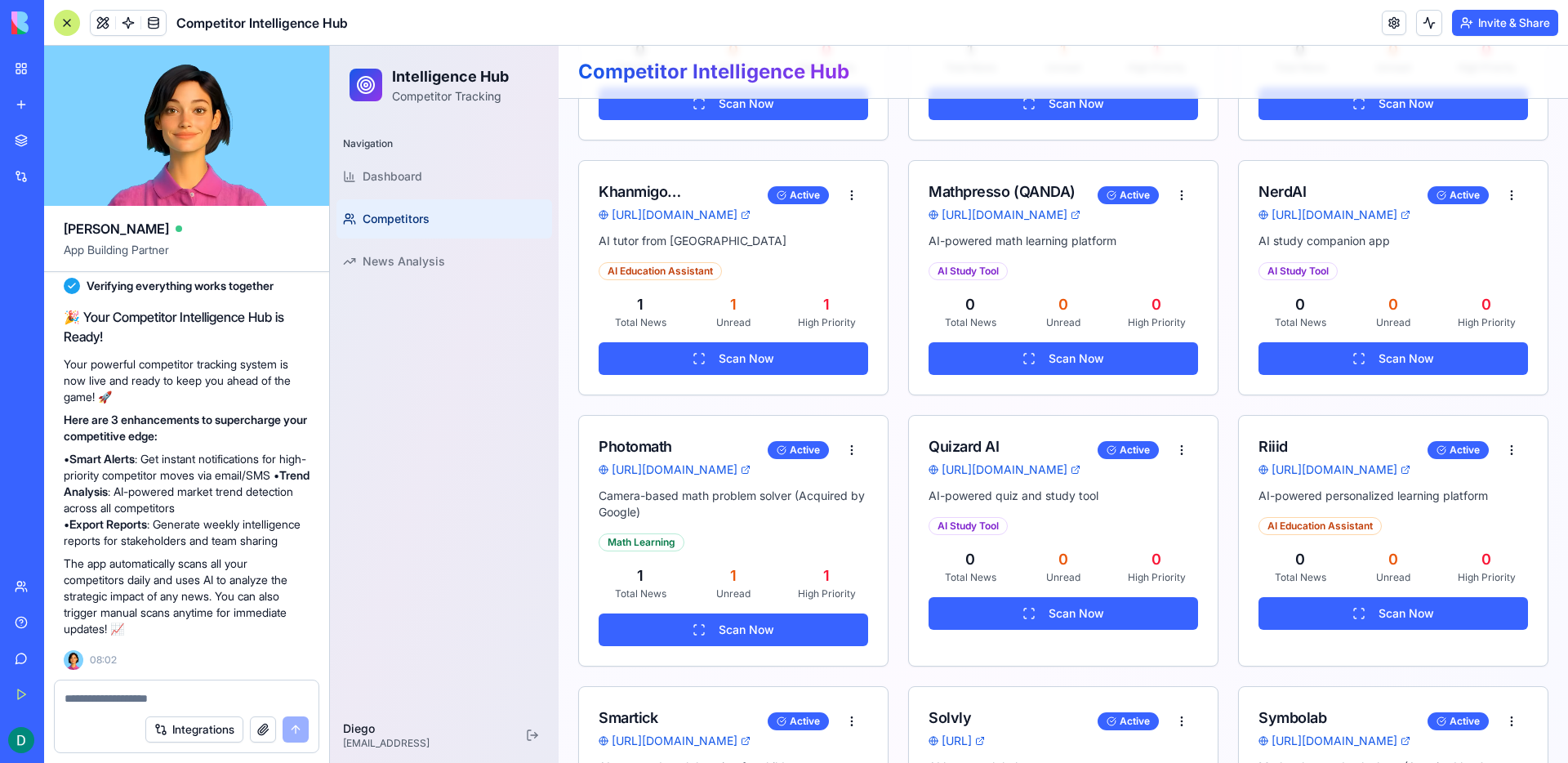
scroll to position [620, 0]
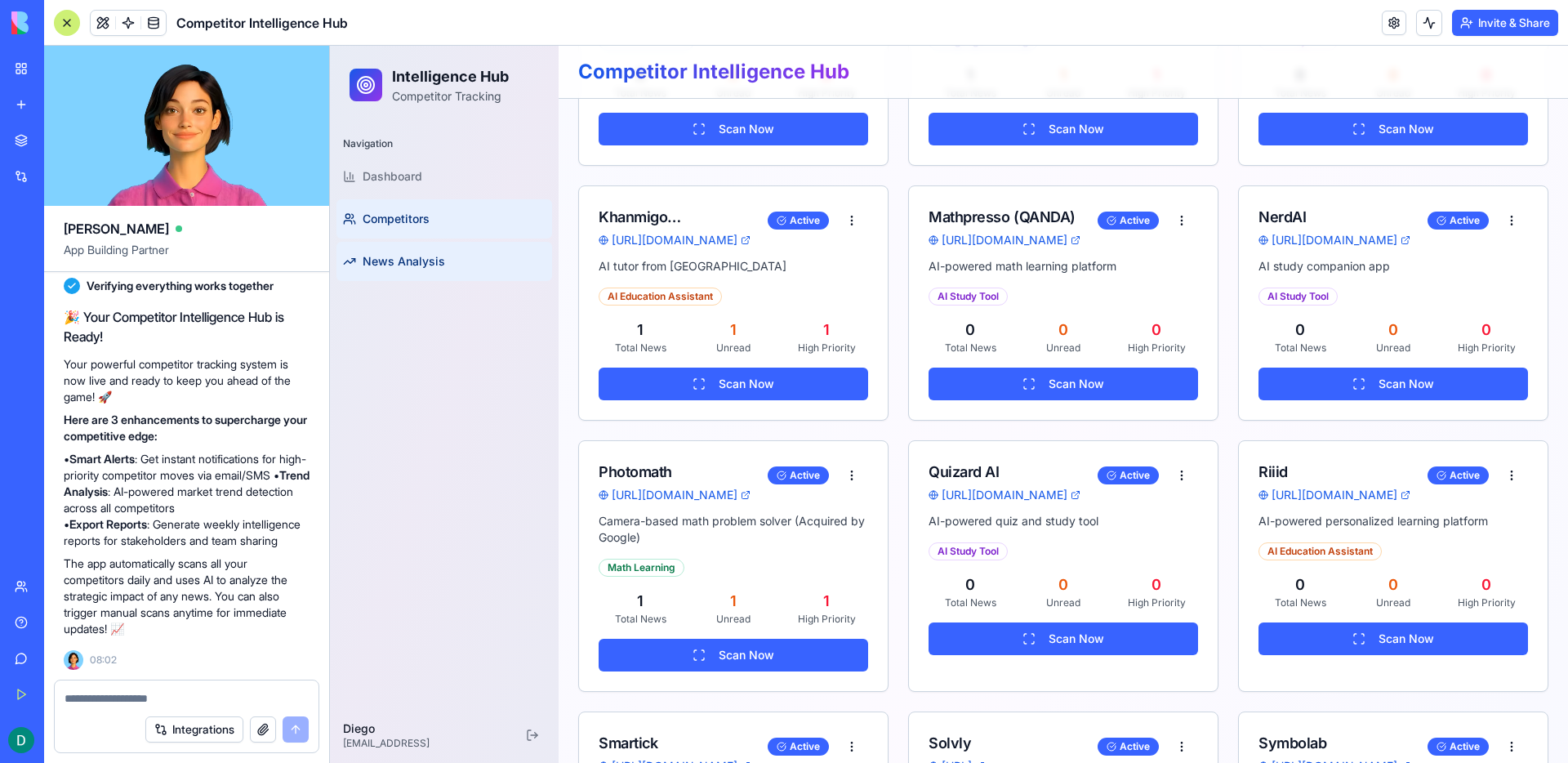
click at [450, 257] on link "News Analysis" at bounding box center [445, 261] width 216 height 39
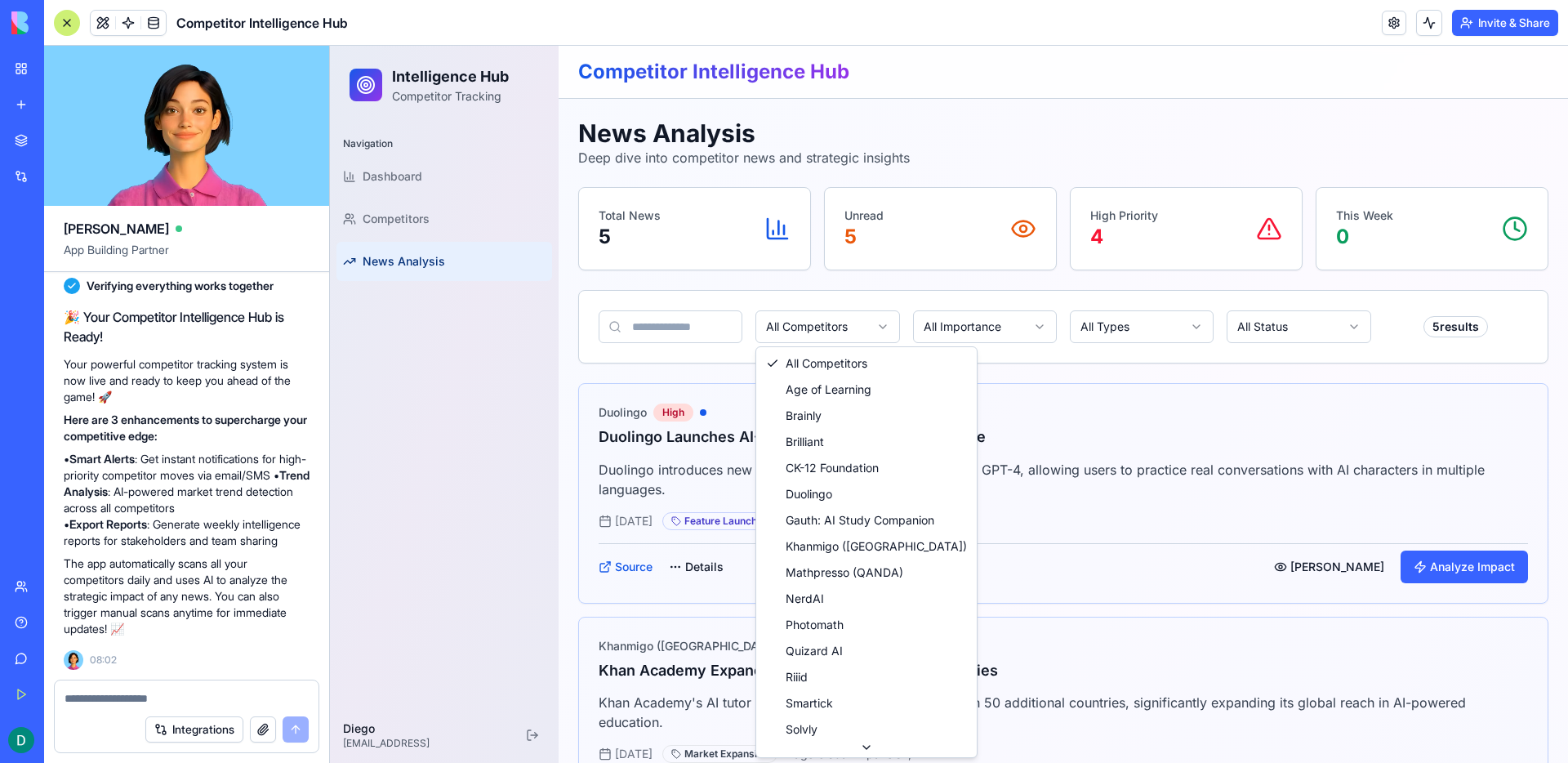
click at [820, 325] on html "Intelligence Hub Competitor Tracking Navigation Dashboard Competitors News Anal…" at bounding box center [948, 772] width 1238 height 1451
click at [967, 321] on html "Intelligence Hub Competitor Tracking Navigation Dashboard Competitors News Anal…" at bounding box center [948, 772] width 1238 height 1451
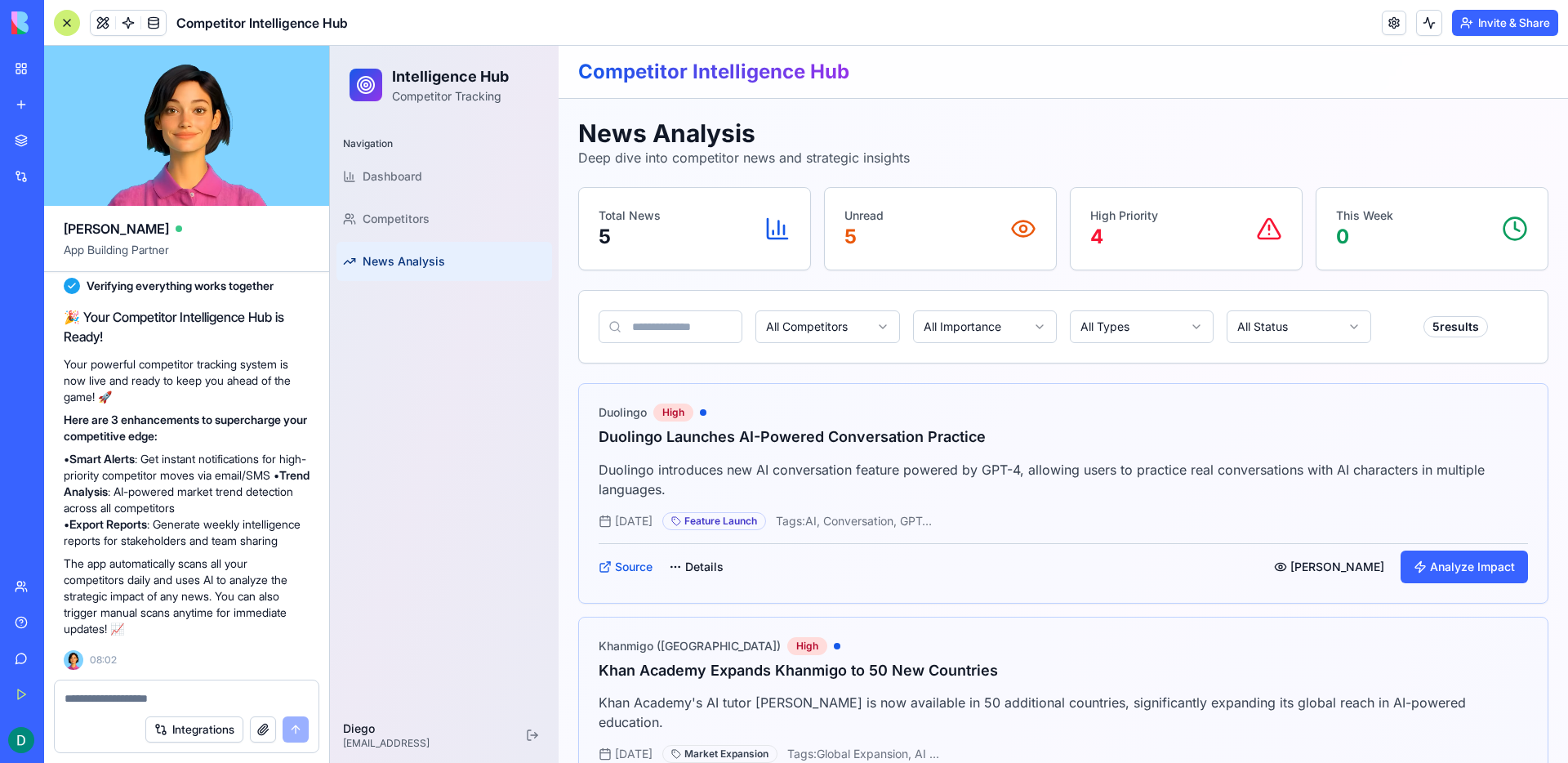
click at [967, 321] on html "Intelligence Hub Competitor Tracking Navigation Dashboard Competitors News Anal…" at bounding box center [948, 772] width 1238 height 1451
click at [1089, 313] on html "Intelligence Hub Competitor Tracking Navigation Dashboard Competitors News Anal…" at bounding box center [948, 772] width 1238 height 1451
click at [1096, 326] on html "Intelligence Hub Competitor Tracking Navigation Dashboard Competitors News Anal…" at bounding box center [948, 772] width 1238 height 1451
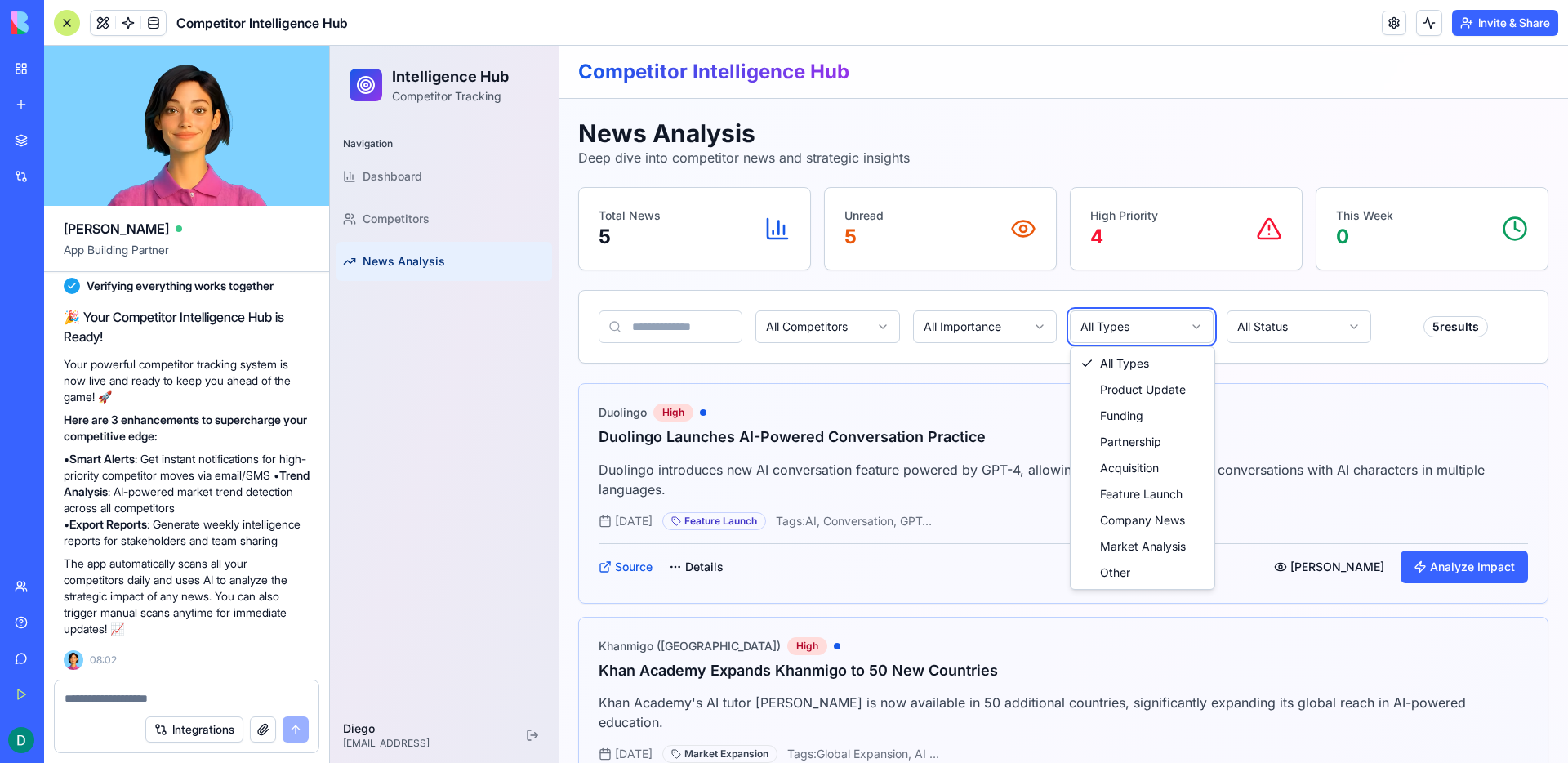
click at [1289, 320] on html "Intelligence Hub Competitor Tracking Navigation Dashboard Competitors News Anal…" at bounding box center [948, 772] width 1238 height 1451
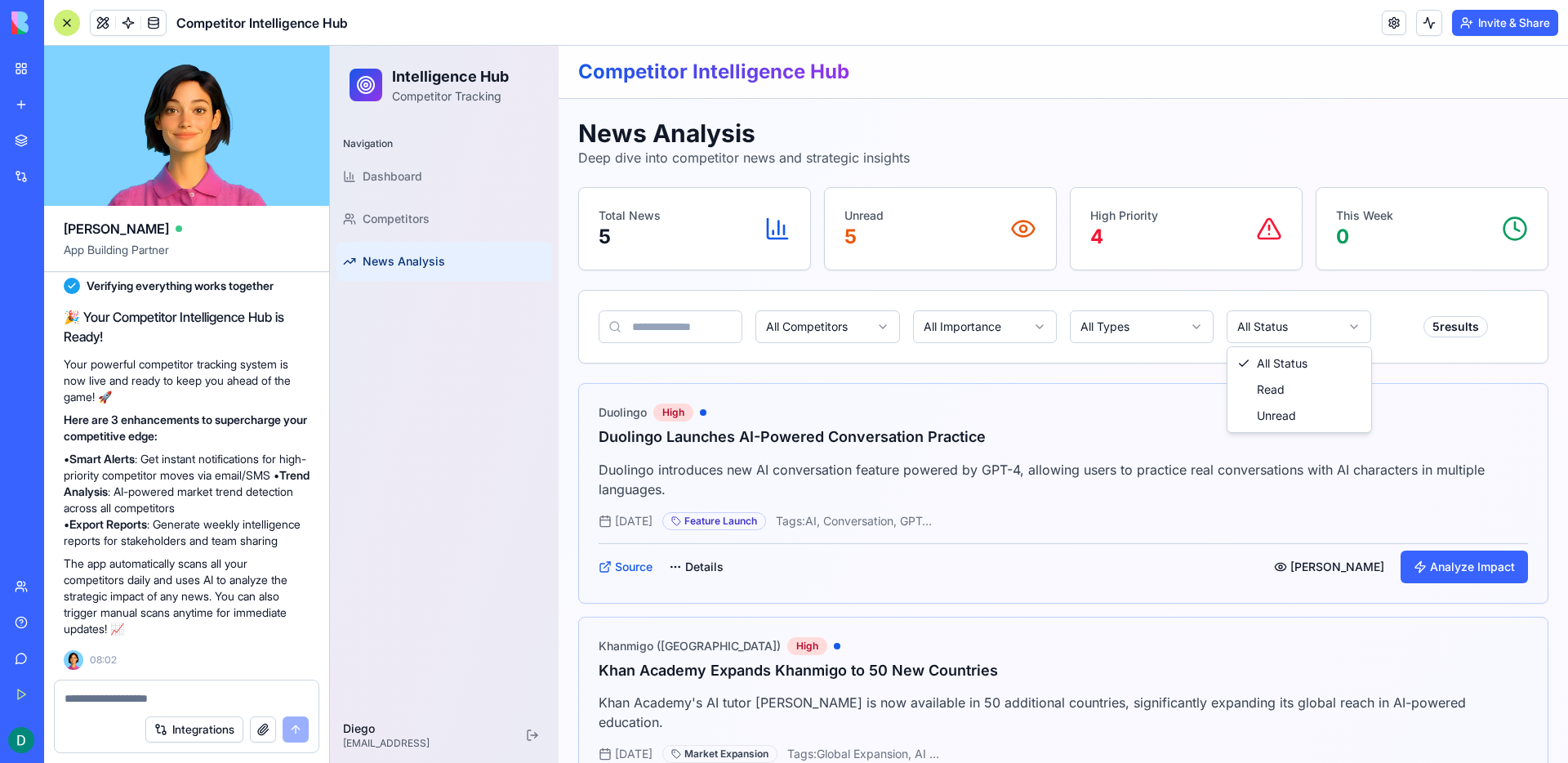
click at [1287, 321] on html "Intelligence Hub Competitor Tracking Navigation Dashboard Competitors News Anal…" at bounding box center [948, 772] width 1238 height 1451
click at [195, 706] on div "Integrations" at bounding box center [186, 729] width 264 height 46
click at [193, 700] on textarea at bounding box center [186, 698] width 245 height 17
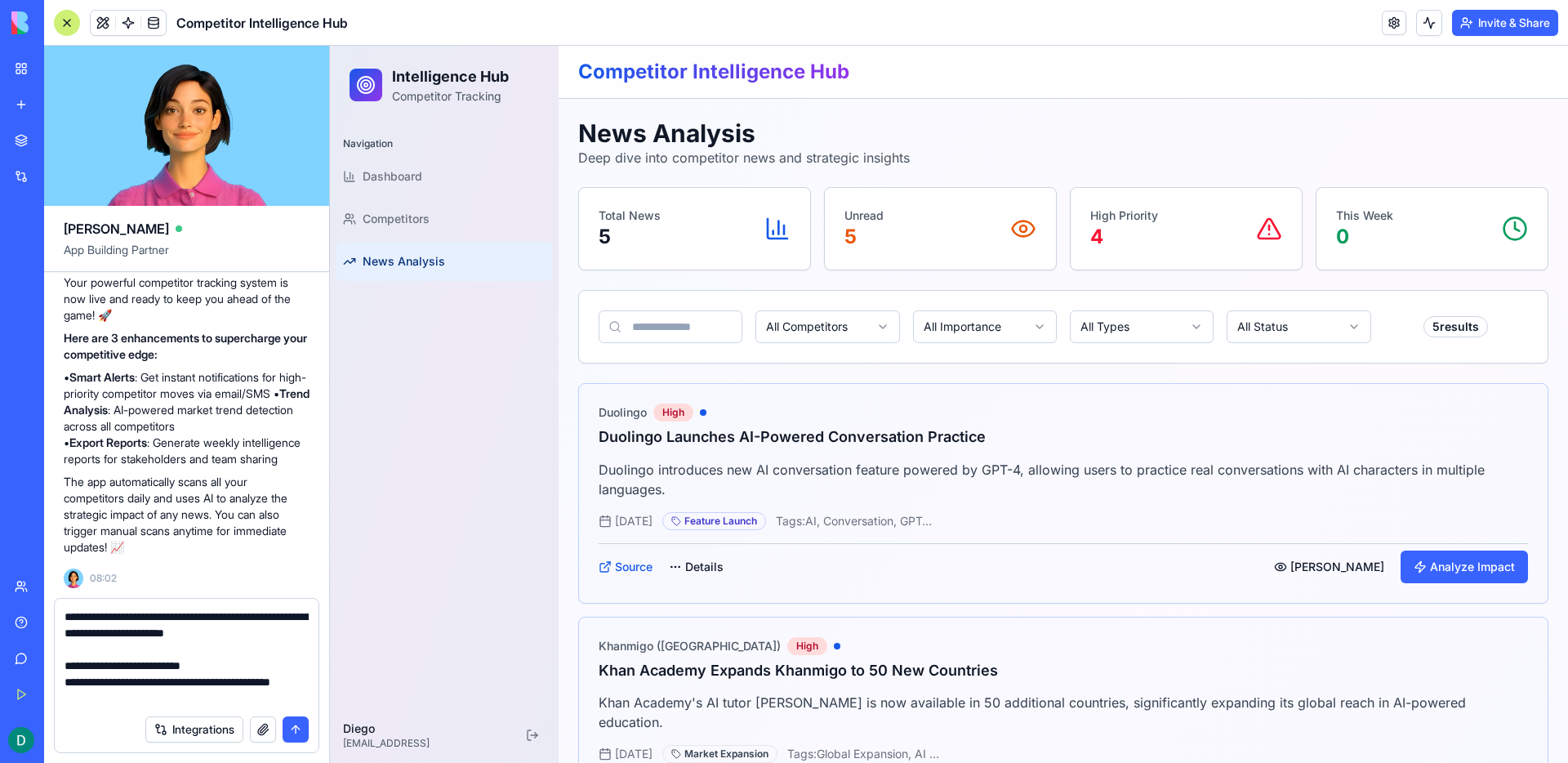
paste textarea "**********"
type textarea "**********"
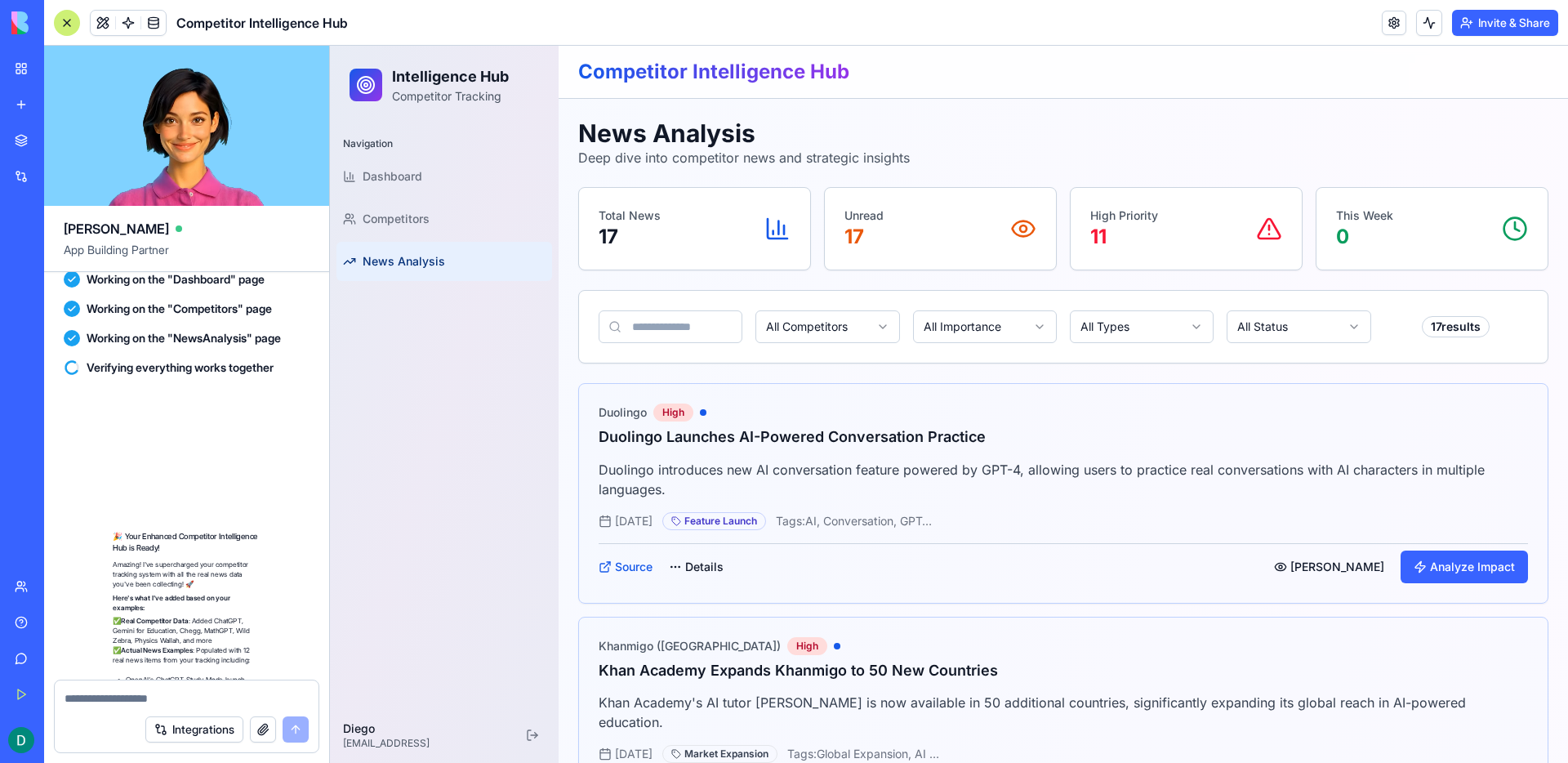
scroll to position [4436, 0]
